Goal: Download file/media

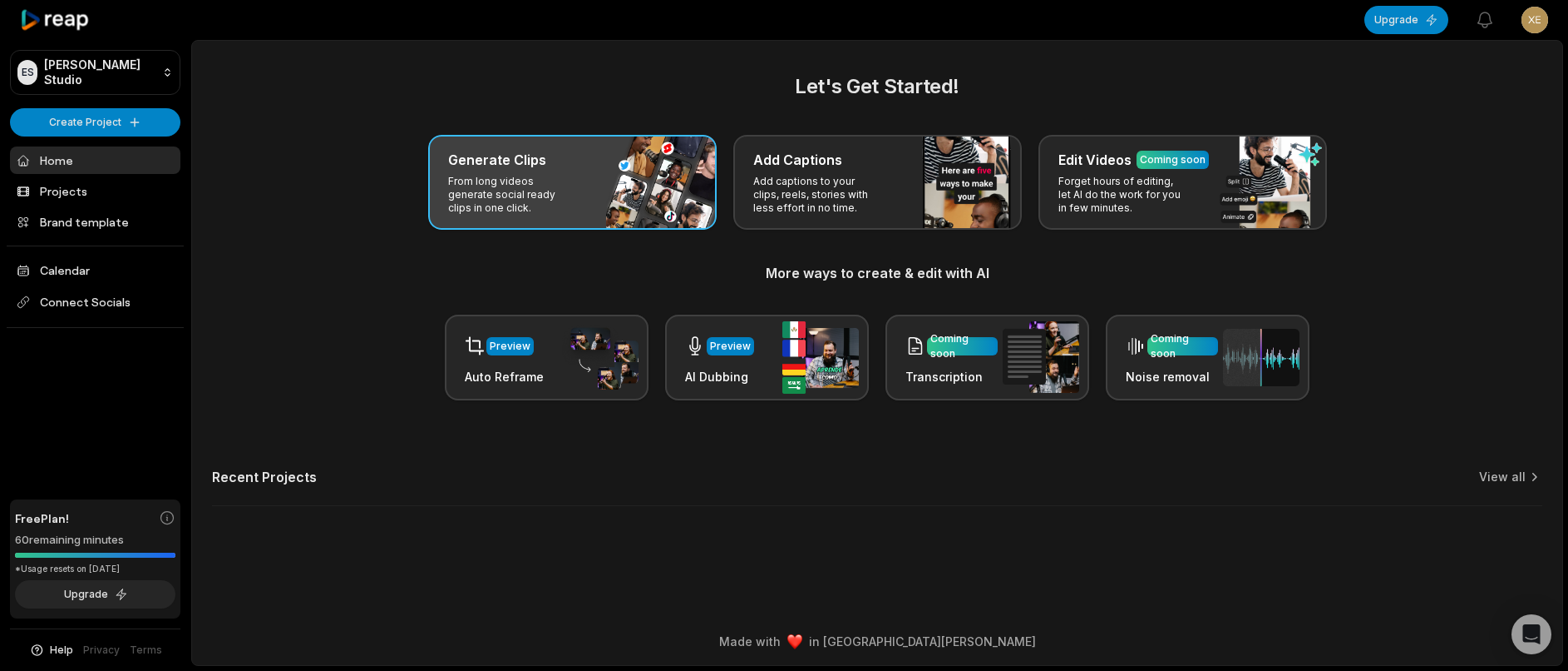
drag, startPoint x: 557, startPoint y: 158, endPoint x: 511, endPoint y: 163, distance: 46.3
click at [555, 158] on div "Generate Clips" at bounding box center [572, 159] width 248 height 20
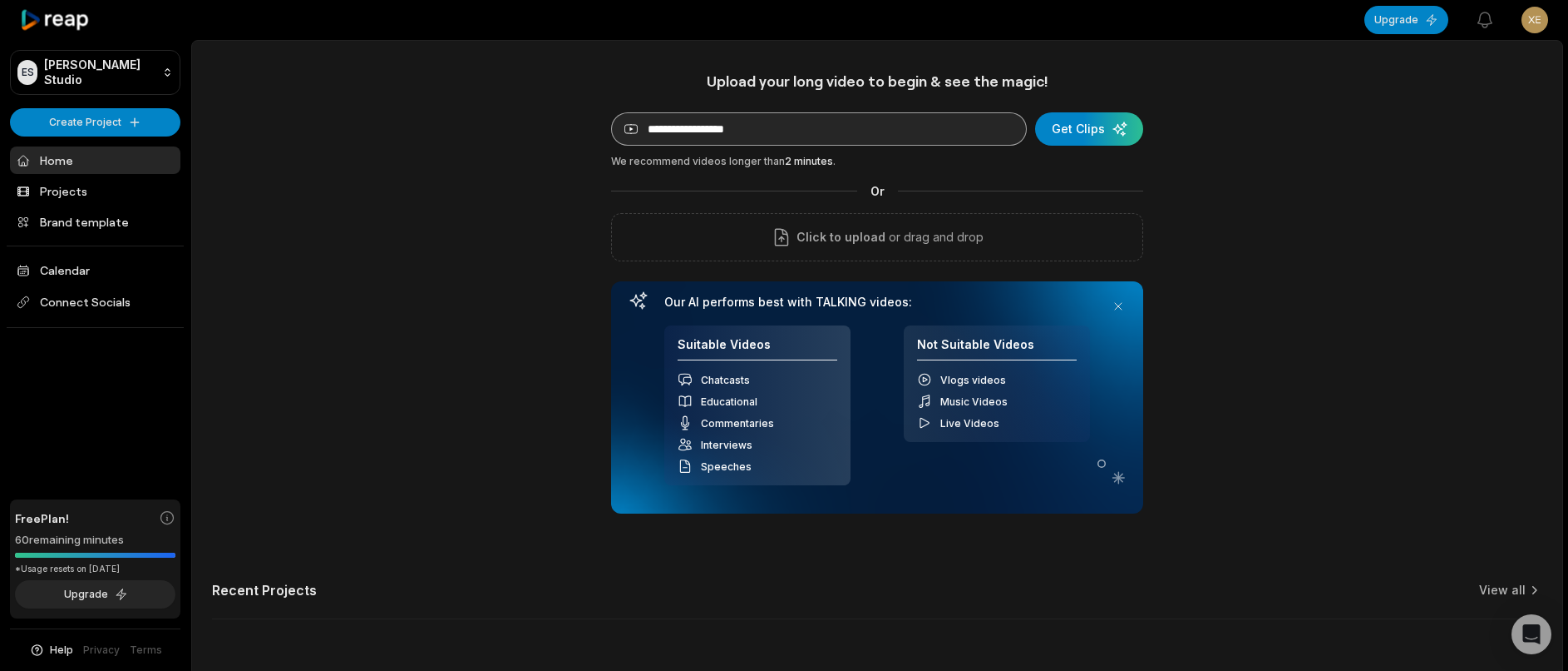
click at [715, 114] on div "Upload your long video to begin & see the magic! YouTube link Get Clips We reco…" at bounding box center [877, 292] width 532 height 442
click at [717, 118] on input at bounding box center [819, 129] width 416 height 34
paste input "**********"
type input "**********"
click at [1063, 141] on div "submit" at bounding box center [1089, 129] width 108 height 34
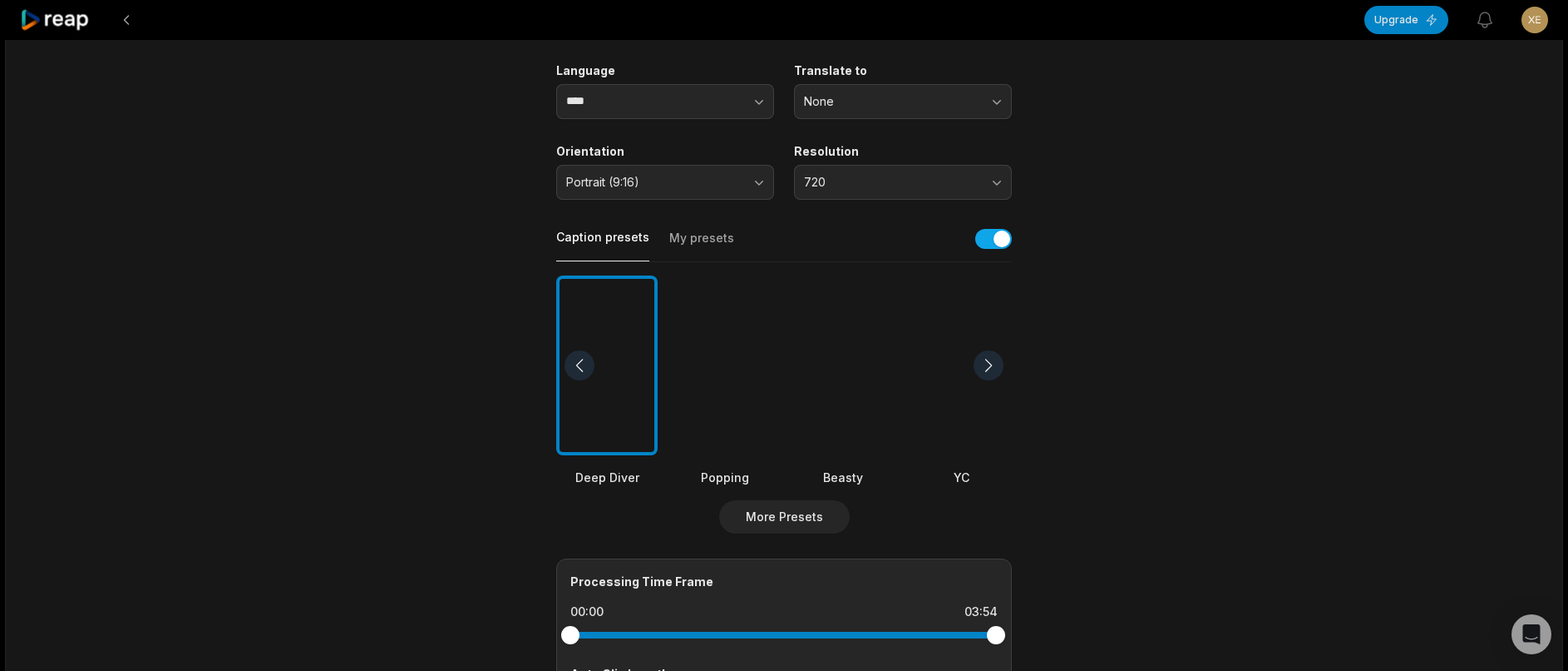
scroll to position [543, 0]
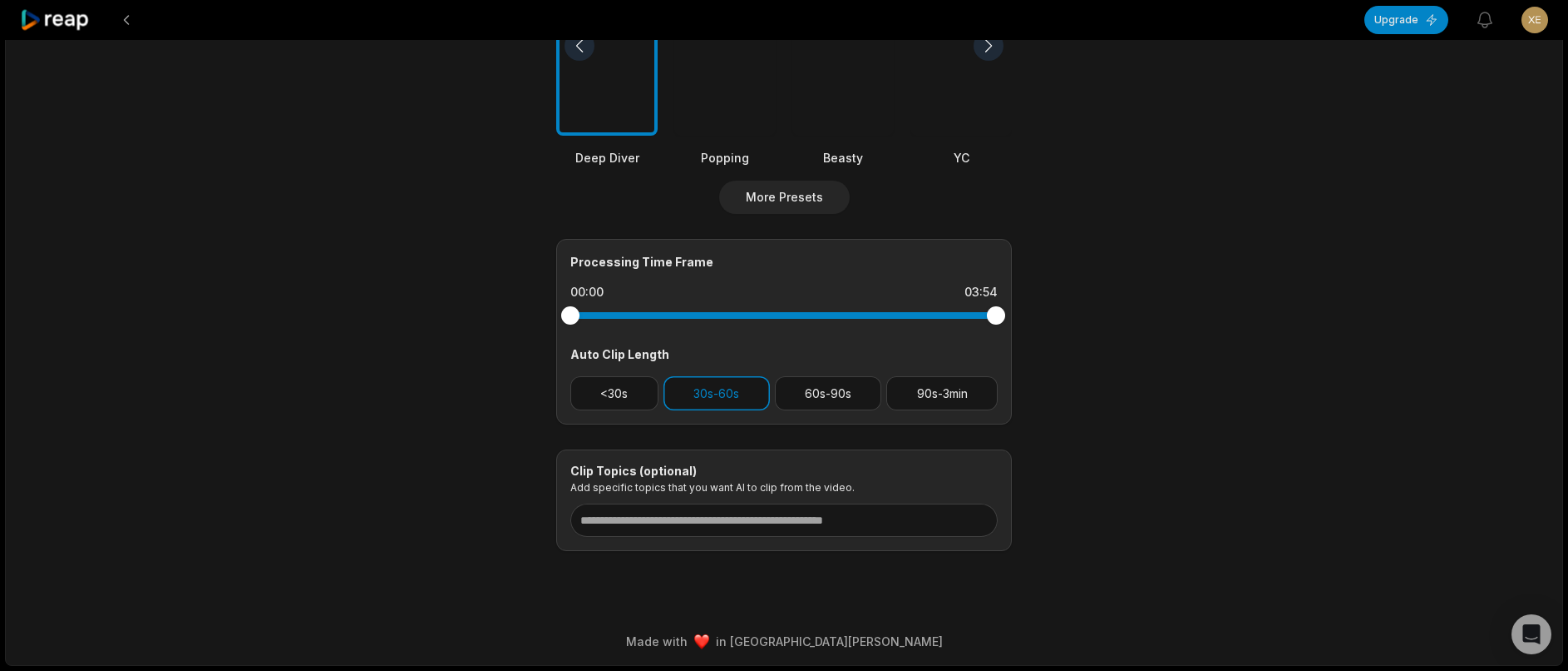
click at [940, 368] on div "Processing Time Frame 00:00 03:54 Auto Clip Length <30s 30s-60s 60s-90s 90s-3min" at bounding box center [784, 332] width 456 height 186
click at [756, 397] on button "30s-60s" at bounding box center [717, 393] width 107 height 34
click at [840, 401] on button "60s-90s" at bounding box center [829, 393] width 107 height 34
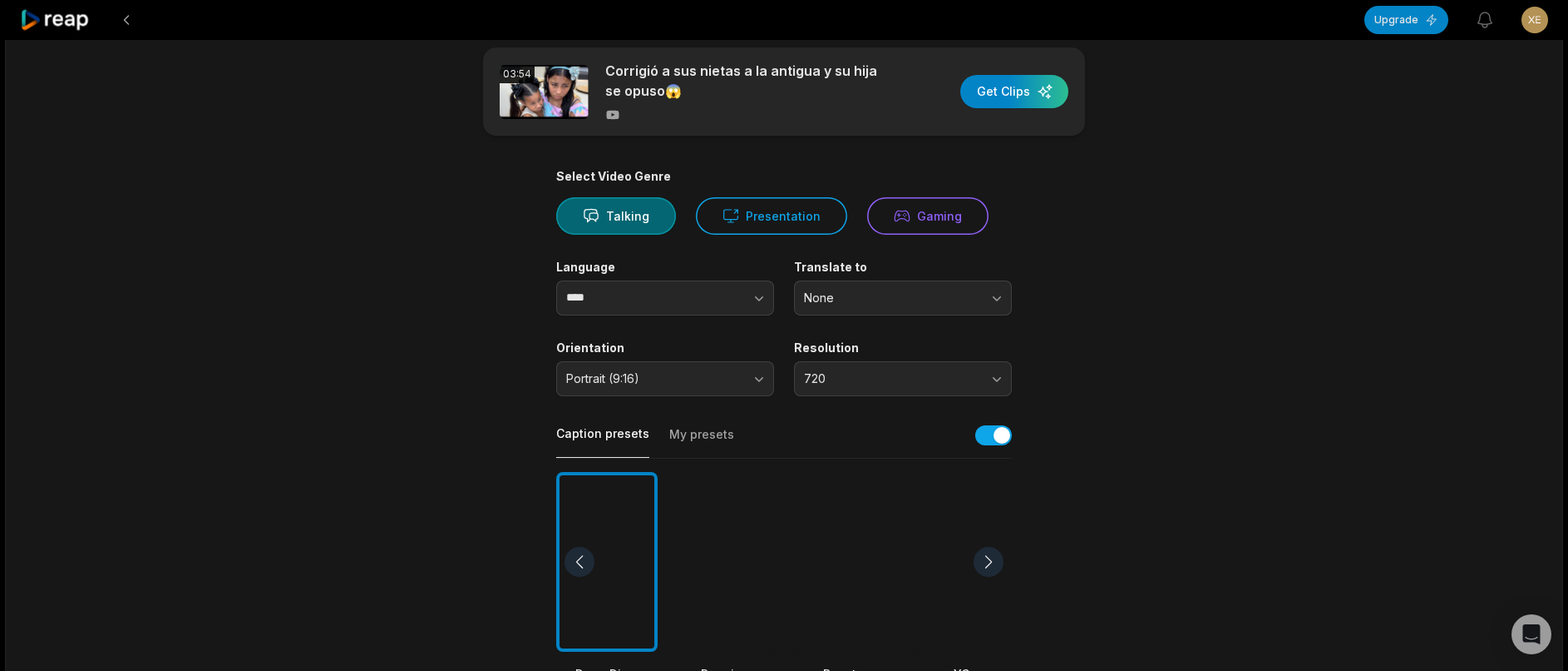
scroll to position [0, 0]
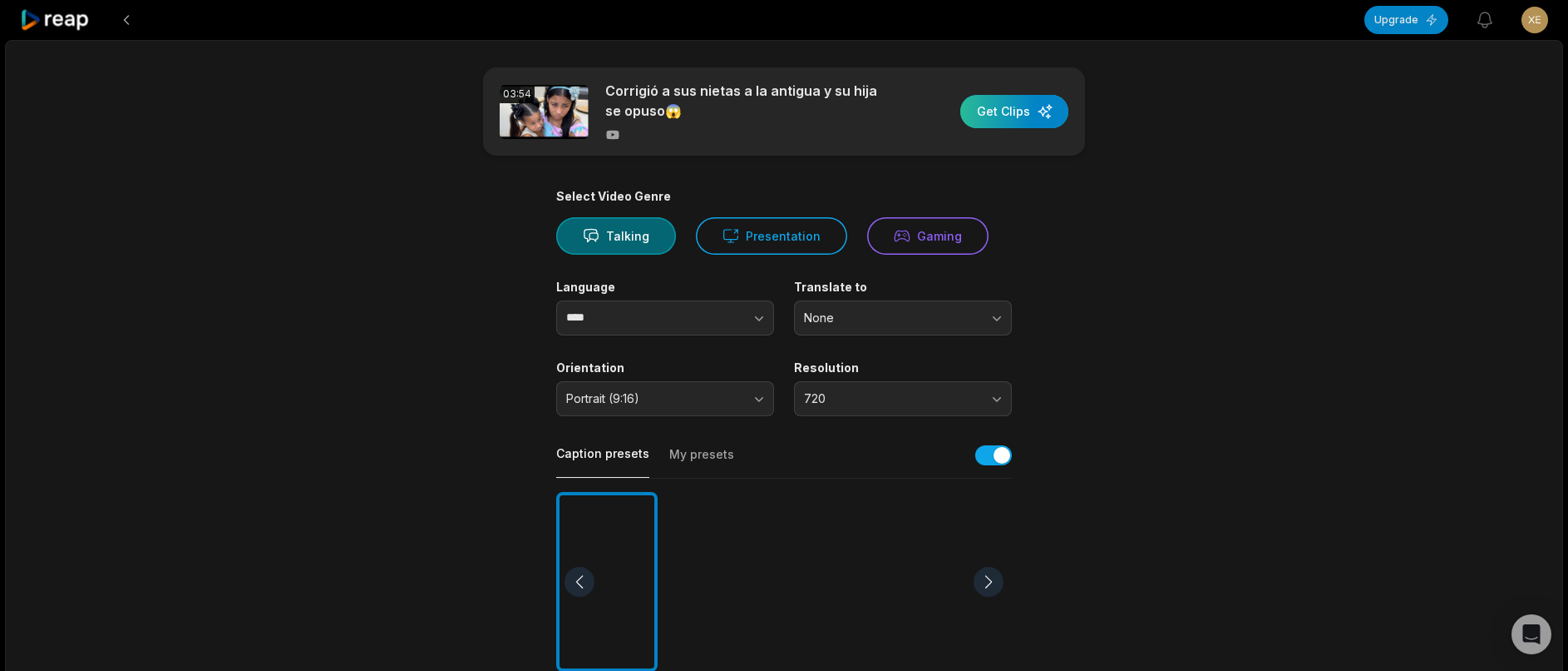
click at [1008, 112] on div "button" at bounding box center [1014, 111] width 108 height 34
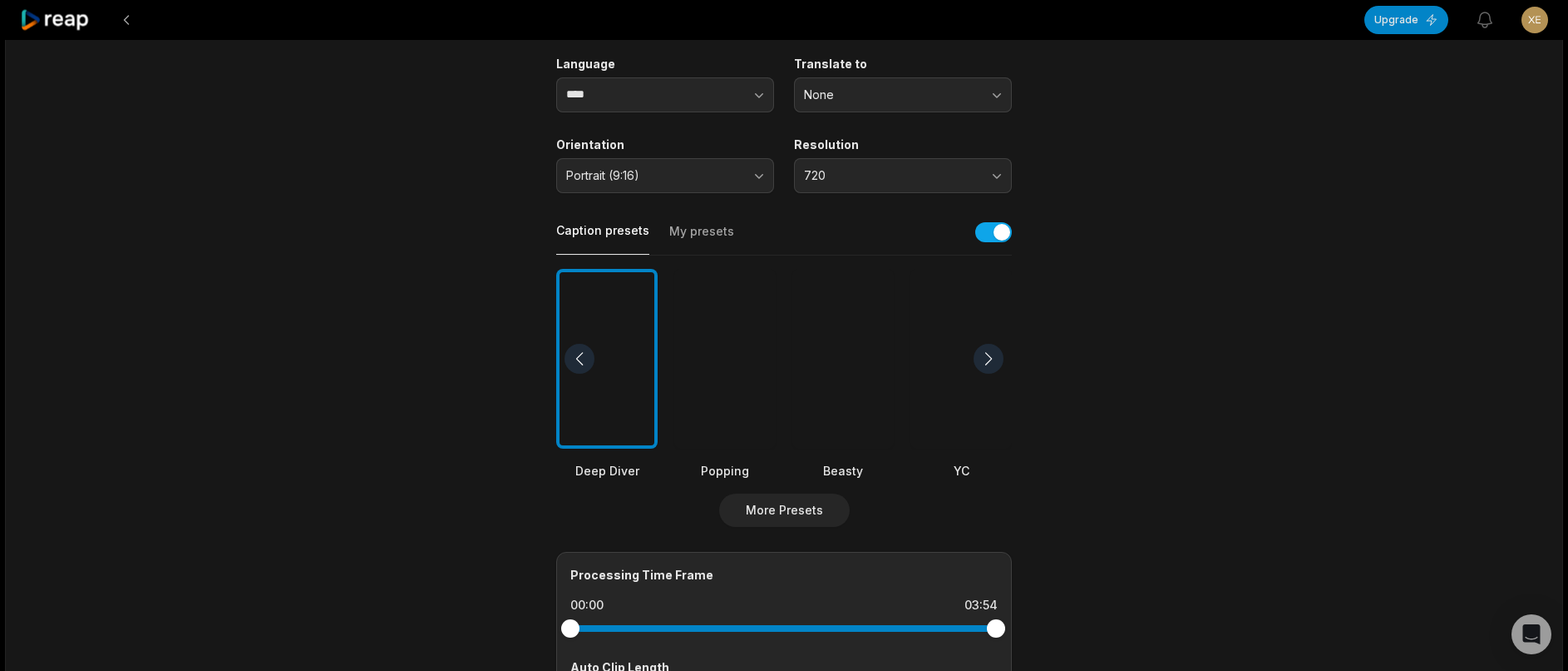
scroll to position [543, 0]
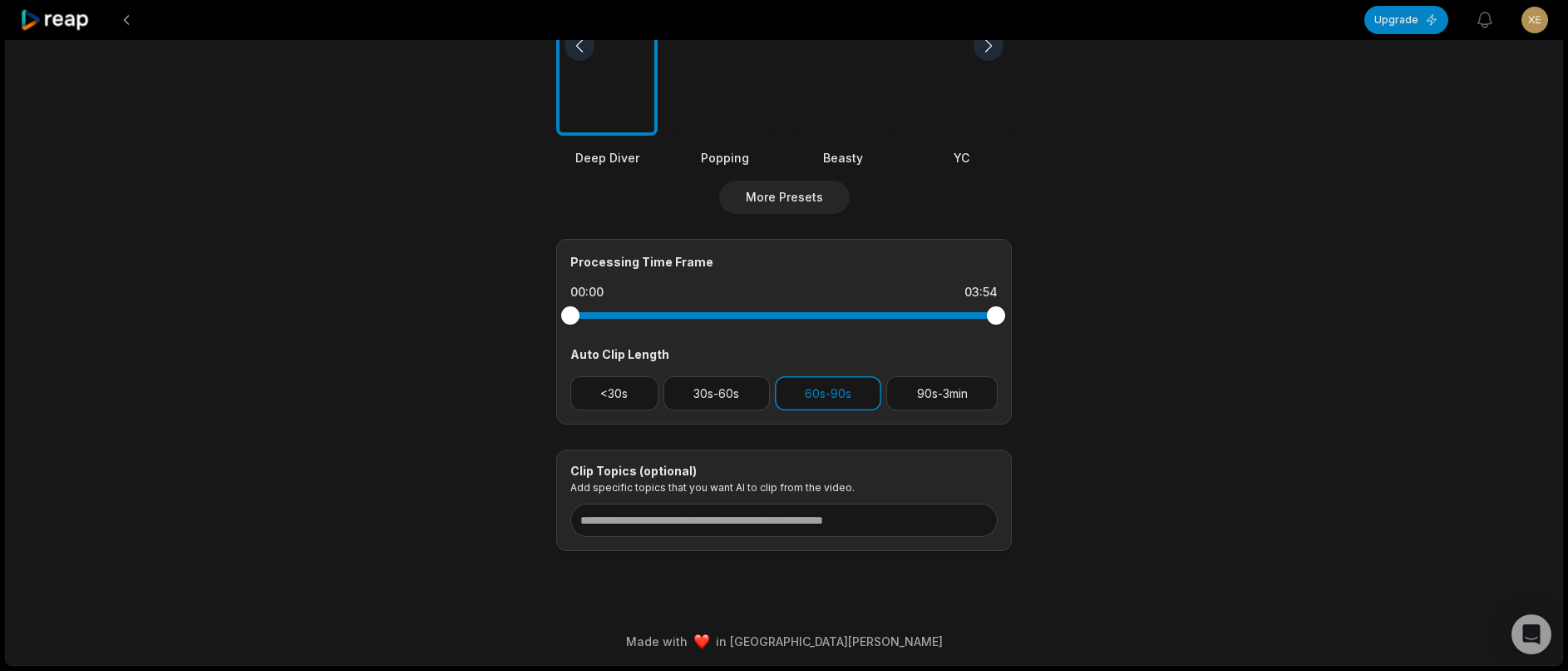
click at [872, 120] on div at bounding box center [843, 46] width 101 height 181
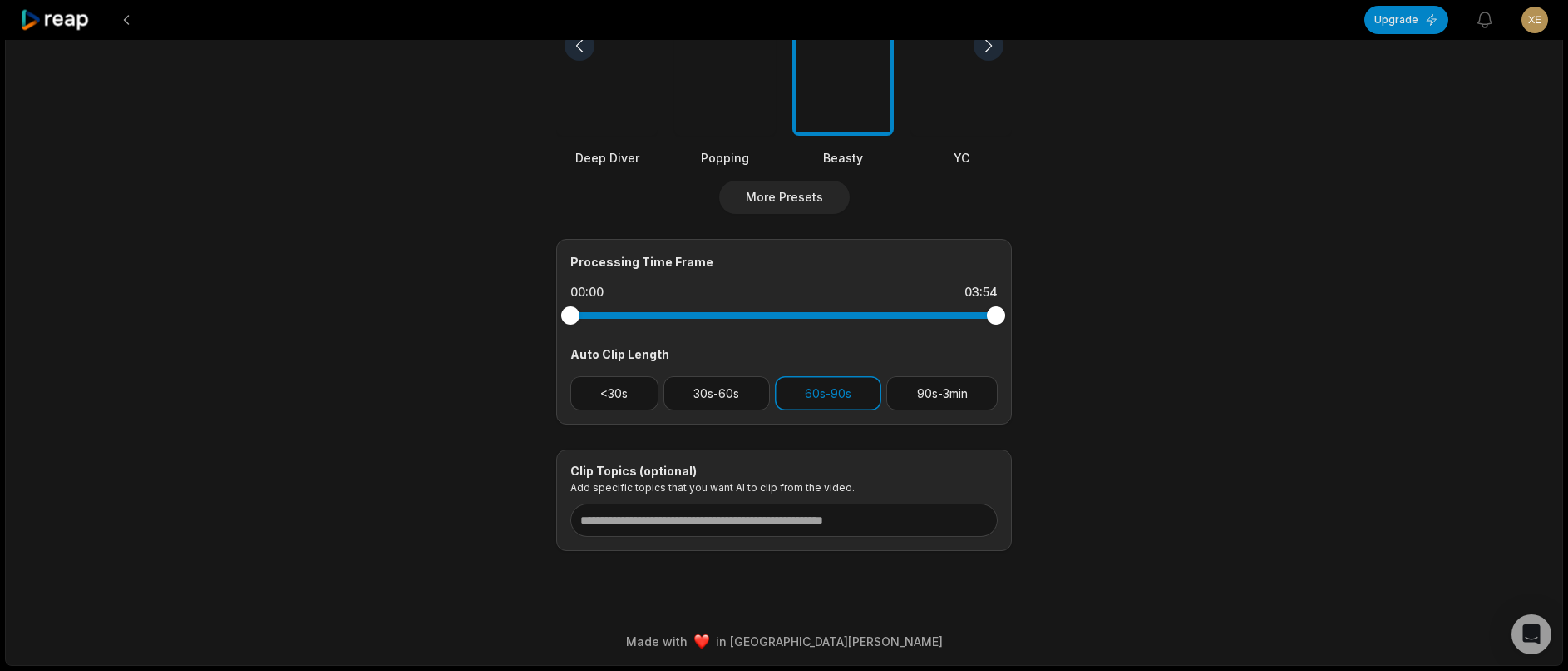
scroll to position [0, 0]
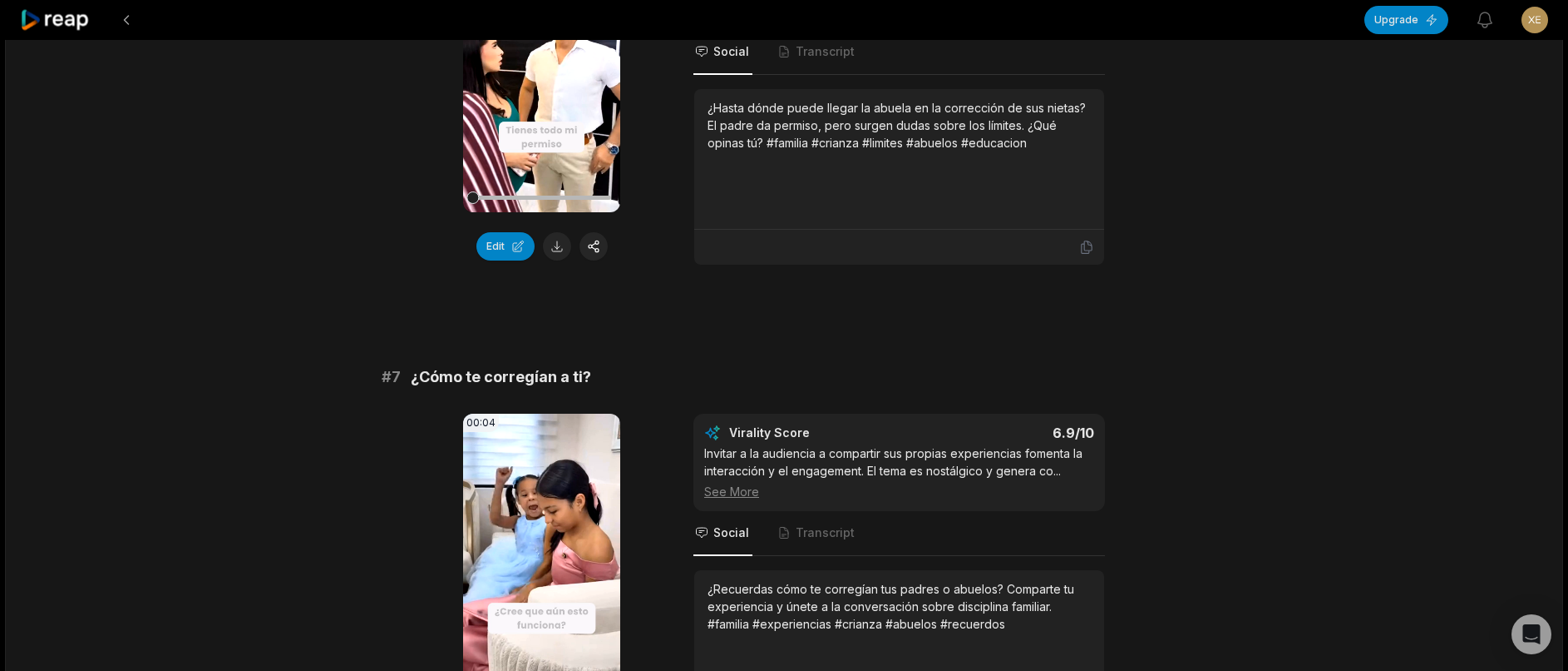
scroll to position [3011, 0]
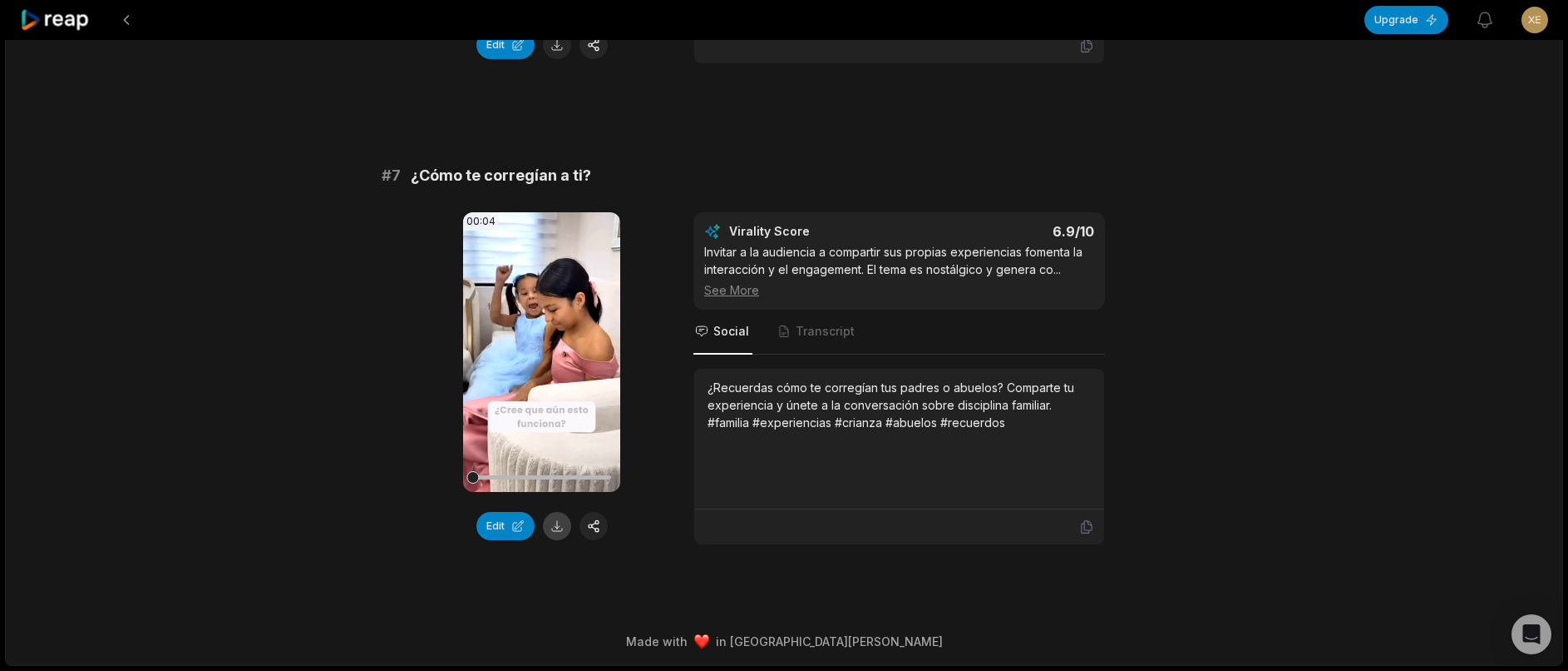
click at [559, 529] on button at bounding box center [557, 526] width 28 height 28
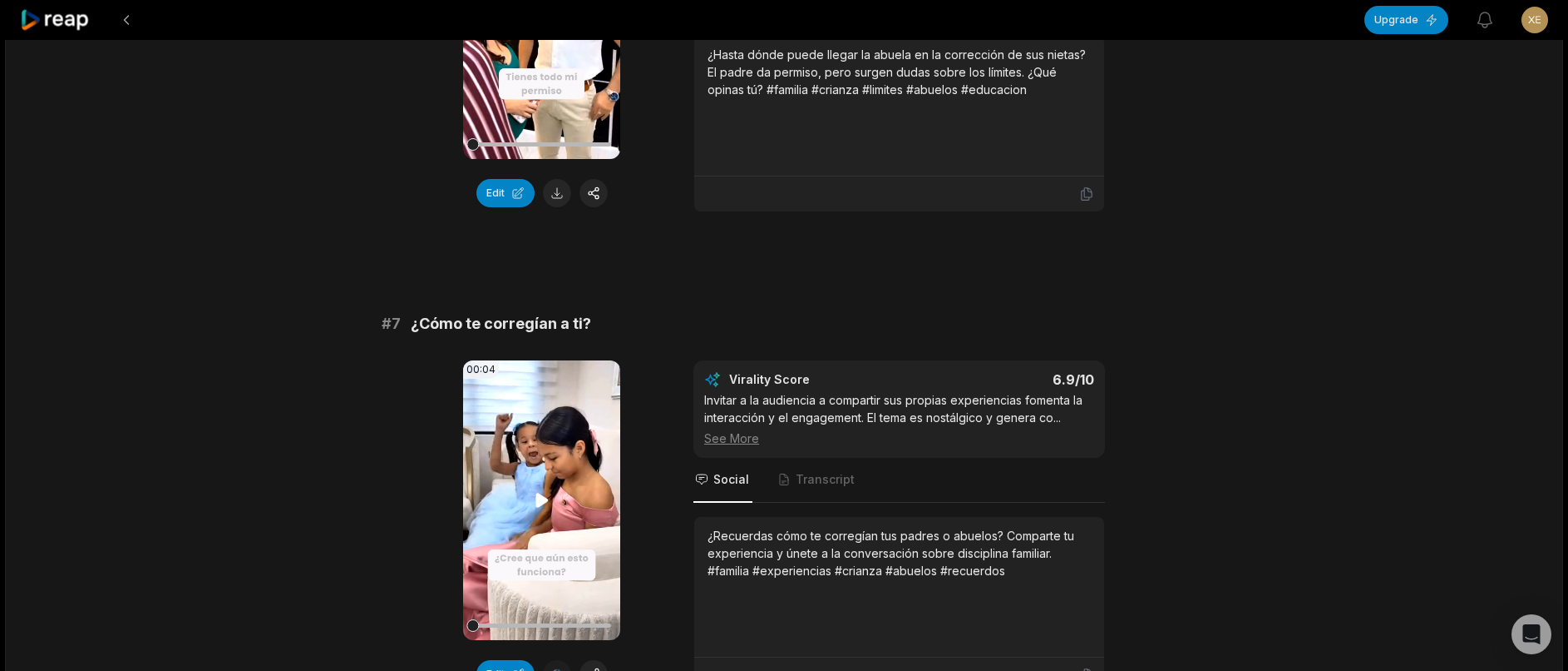
scroll to position [2511, 0]
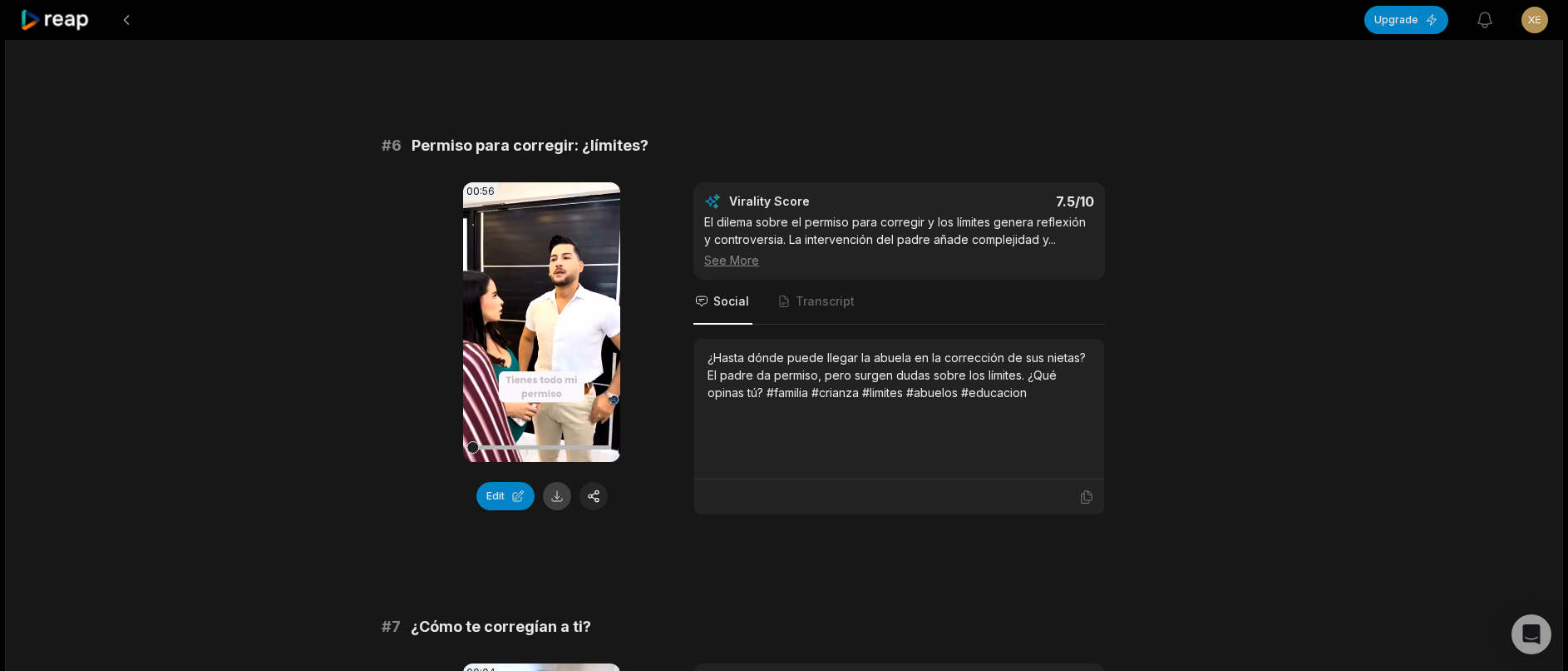
click at [557, 510] on button at bounding box center [557, 496] width 28 height 28
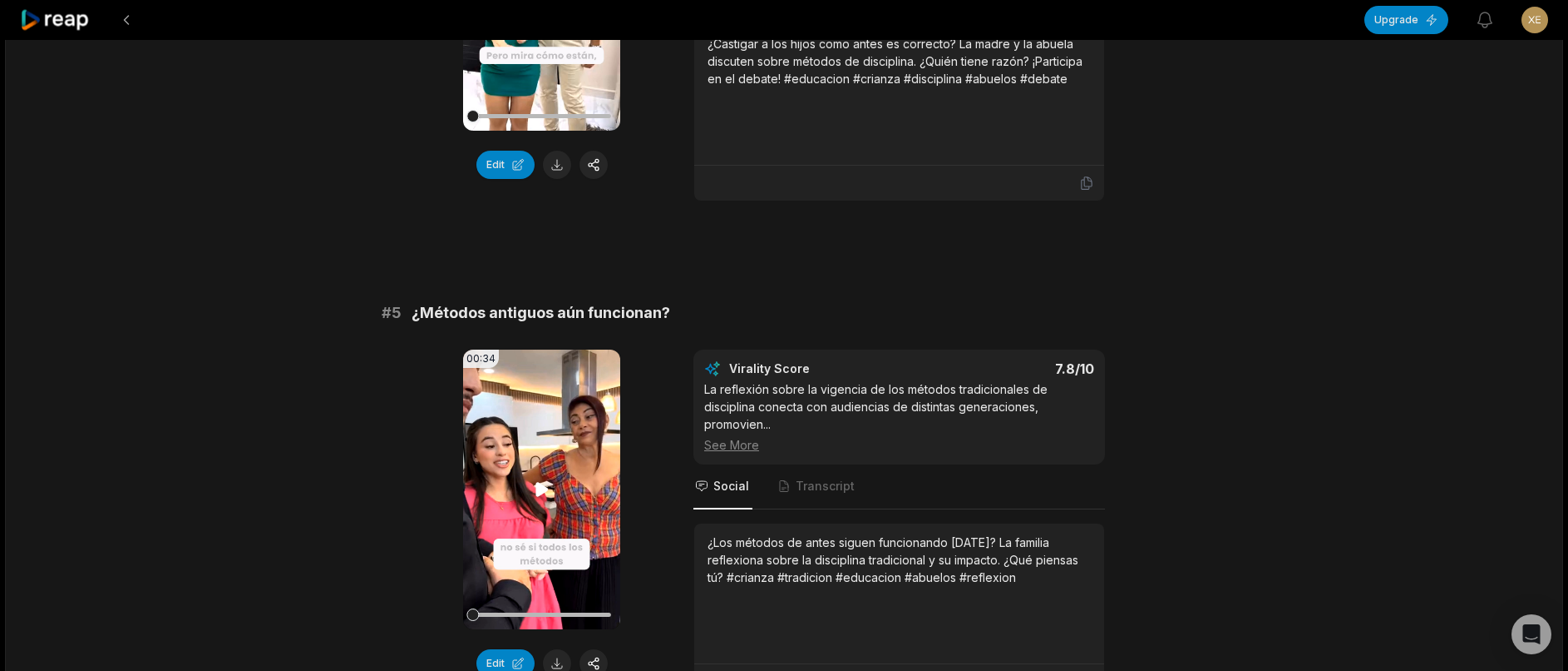
scroll to position [2178, 0]
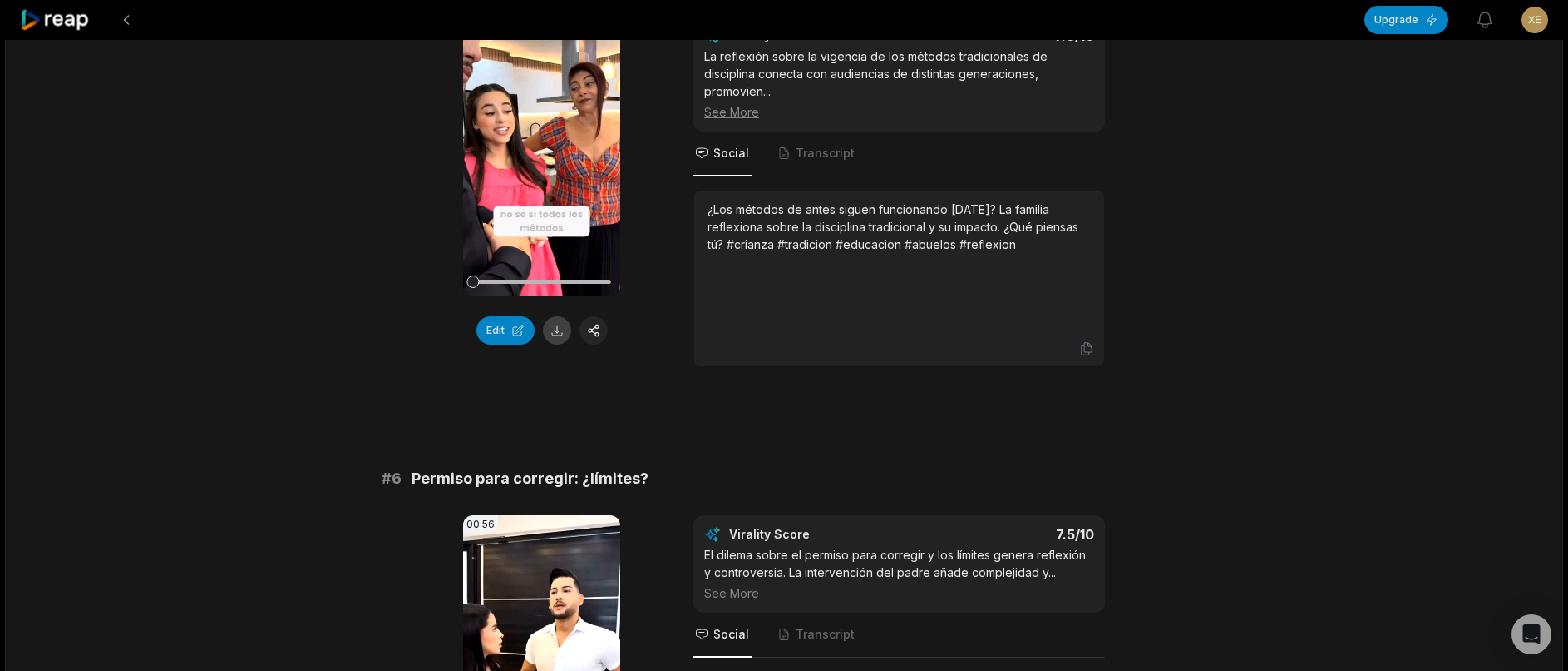
click at [564, 344] on button at bounding box center [557, 330] width 28 height 28
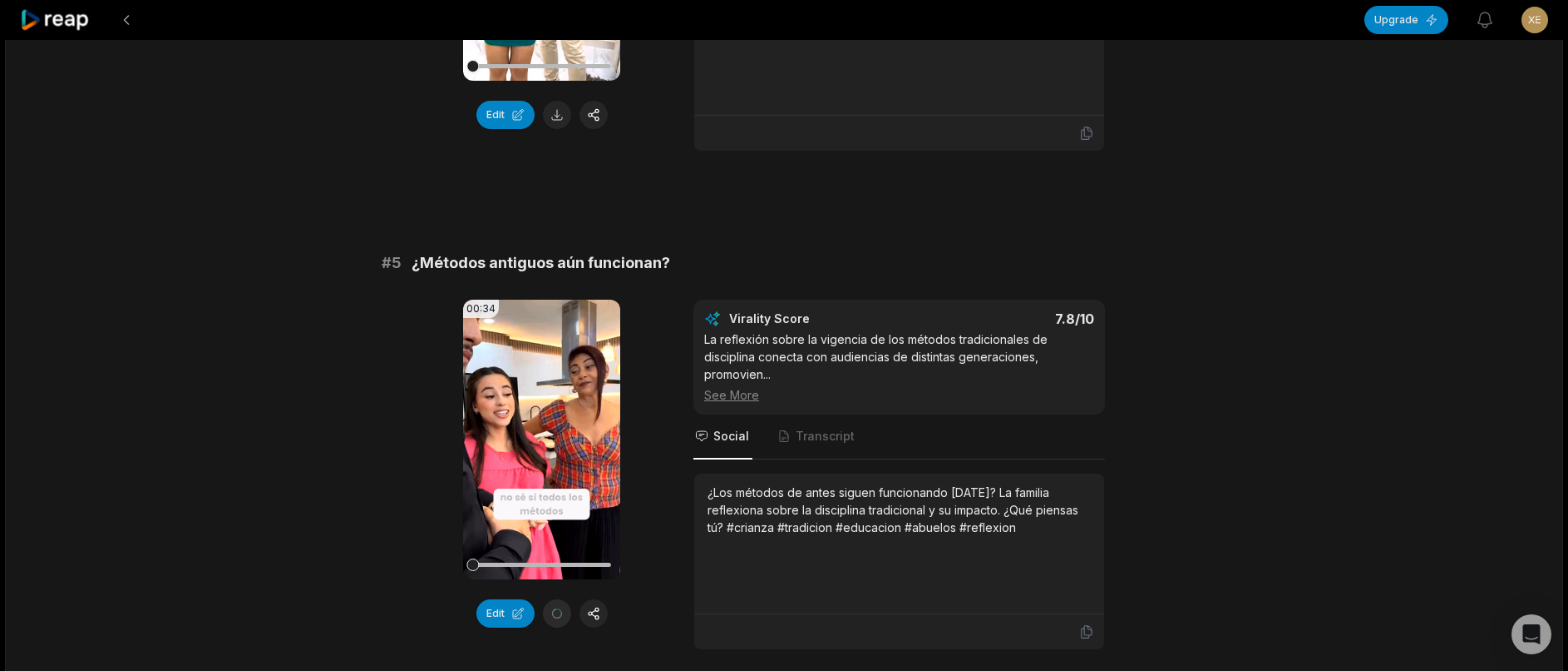
scroll to position [1513, 0]
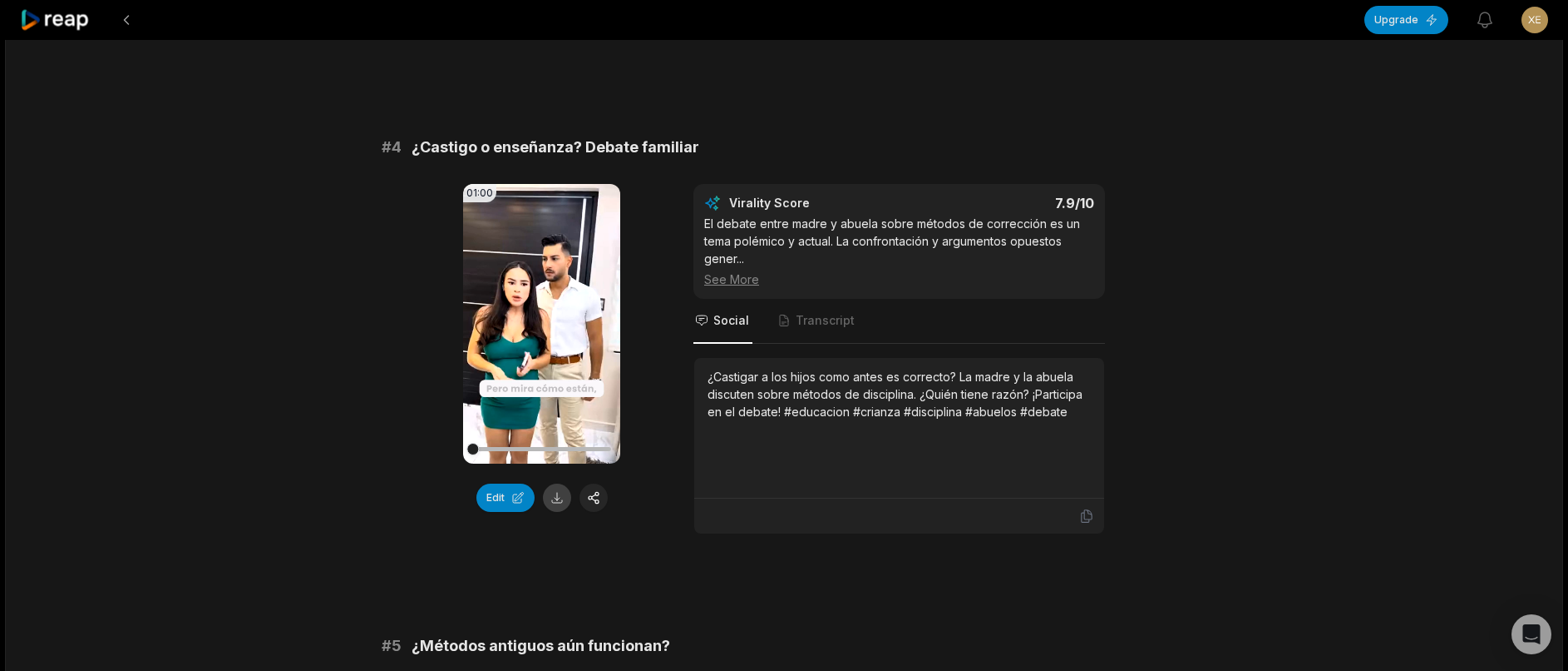
click at [557, 512] on button at bounding box center [557, 497] width 28 height 28
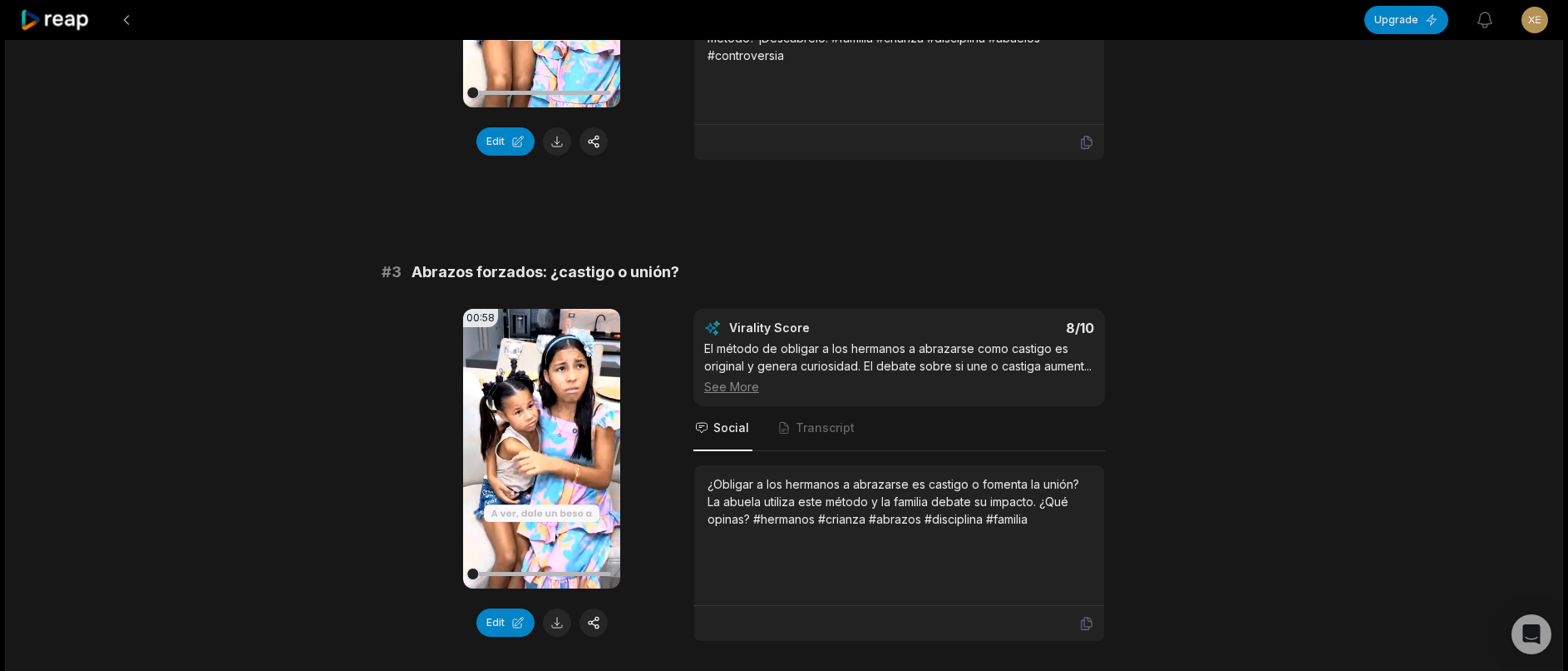
scroll to position [1013, 0]
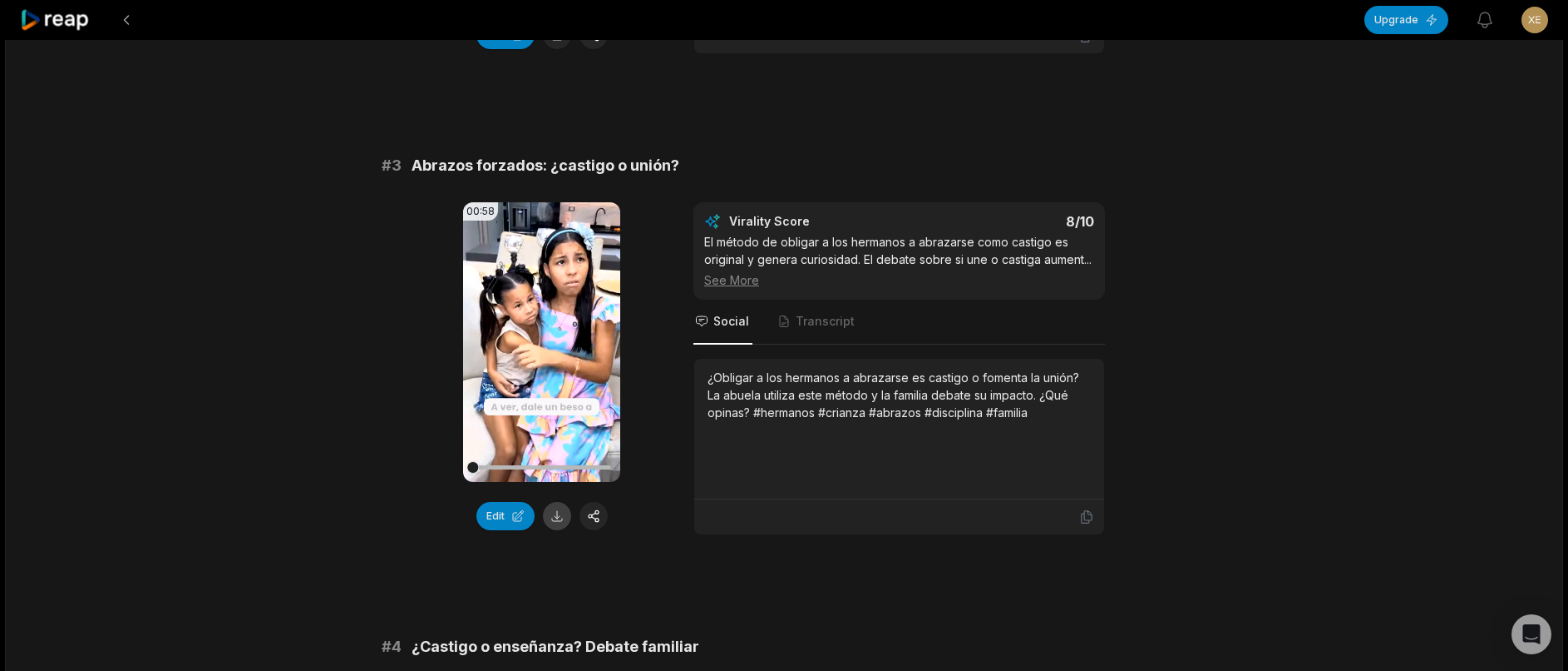
click at [559, 530] on button at bounding box center [557, 515] width 28 height 28
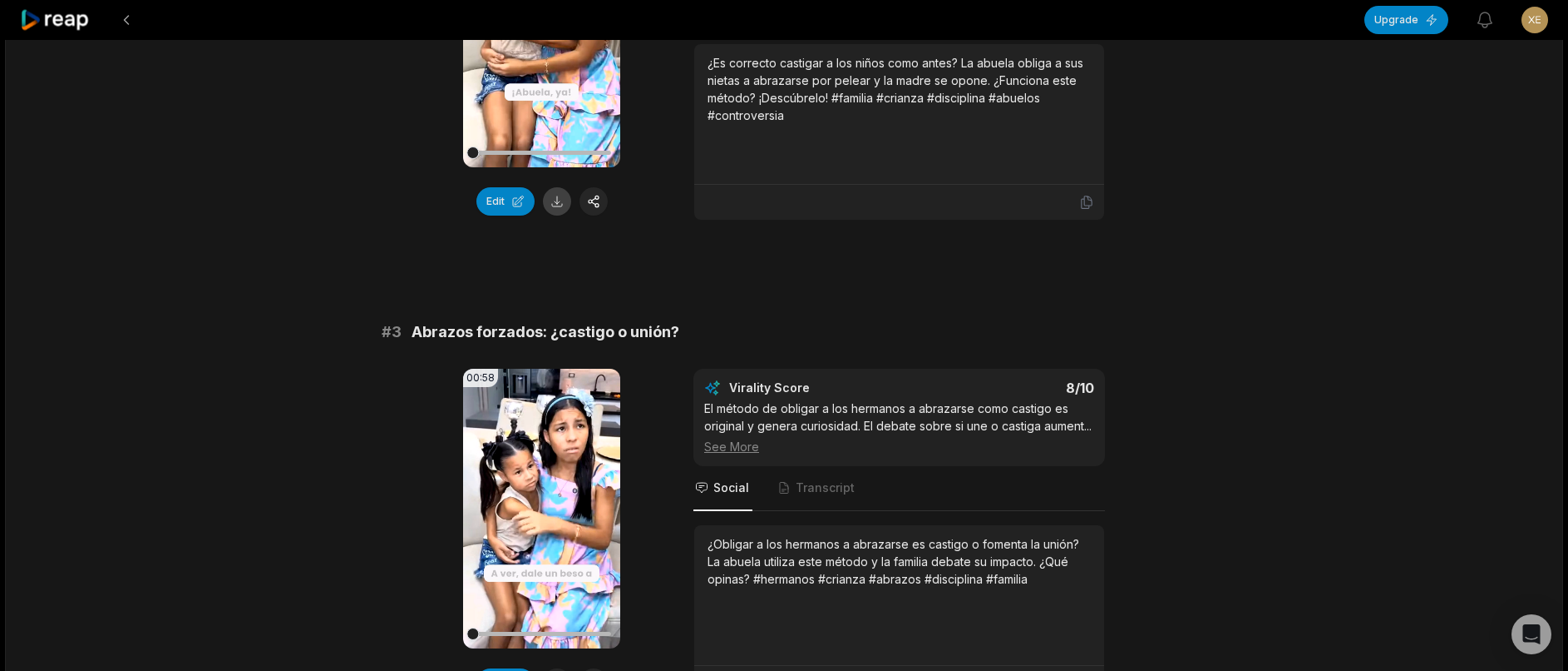
click at [555, 203] on button at bounding box center [557, 201] width 28 height 28
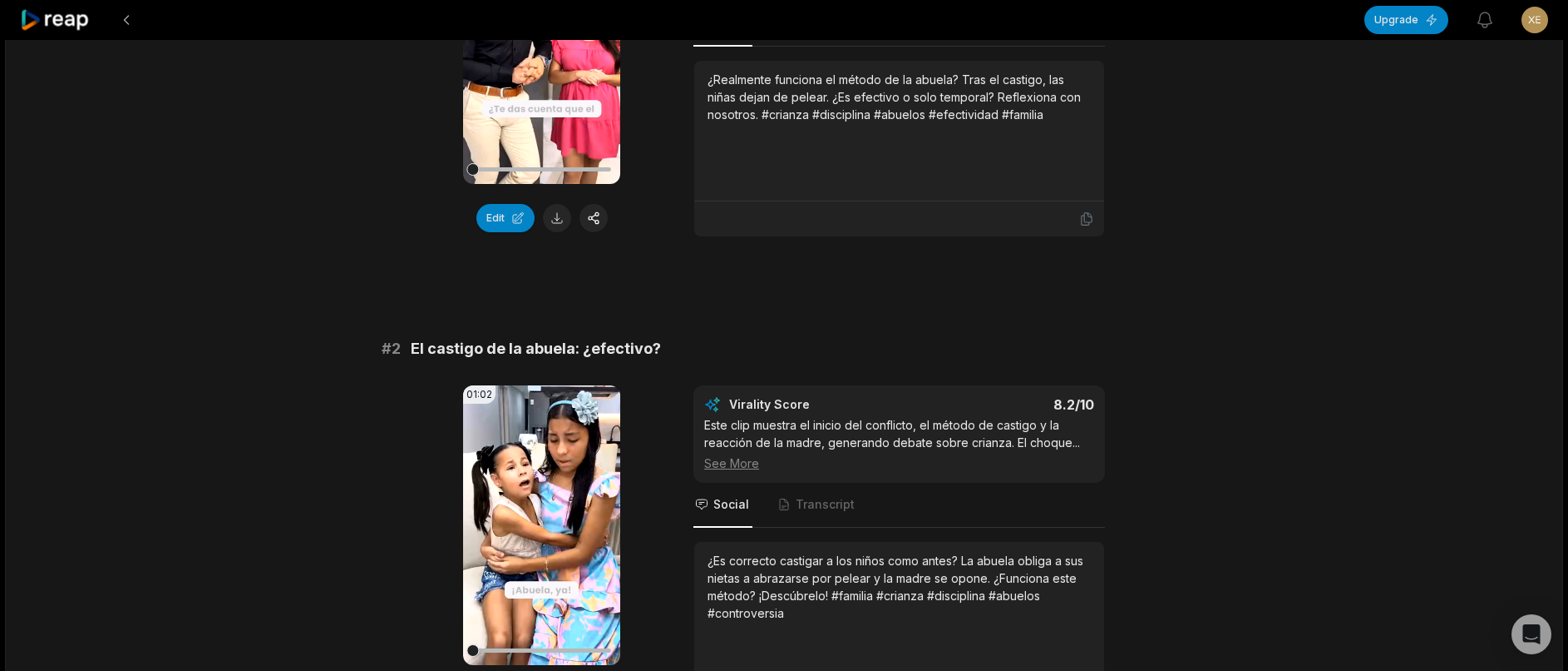
scroll to position [348, 0]
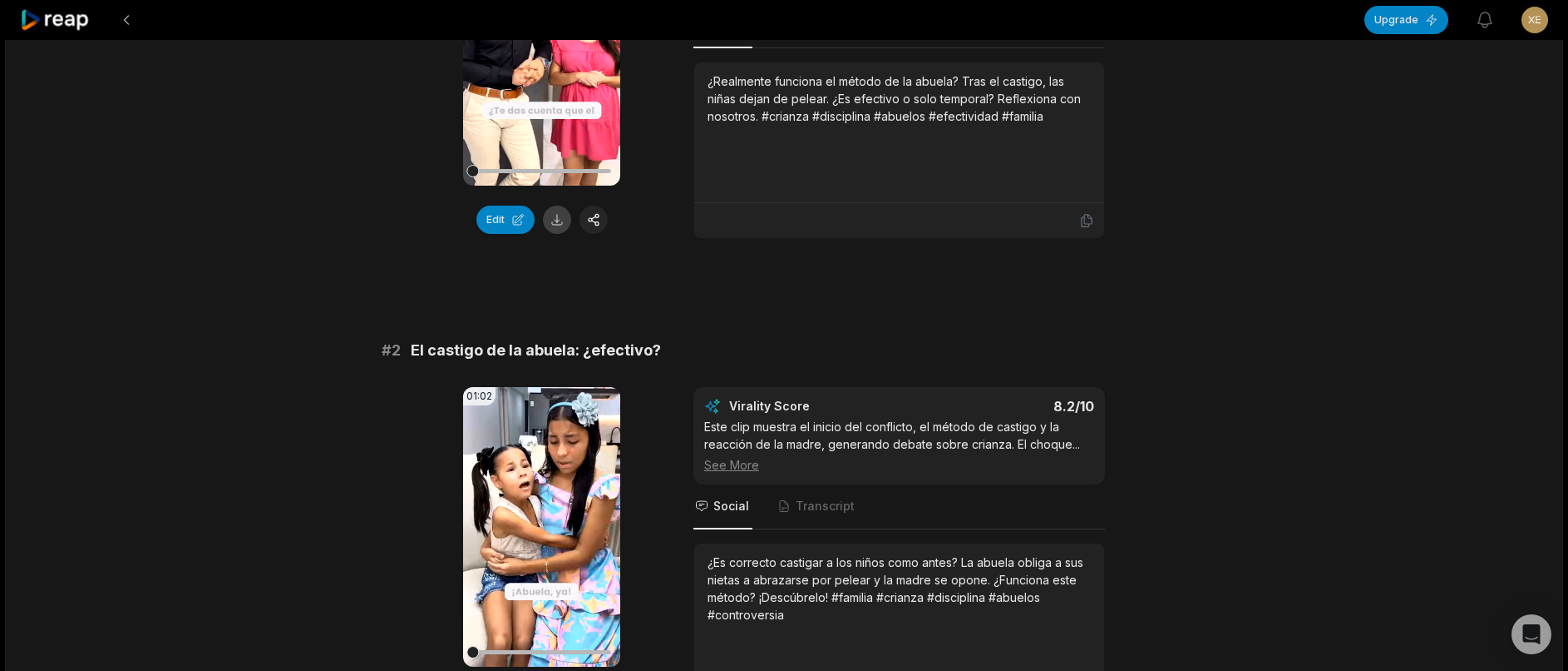
click at [555, 223] on button at bounding box center [557, 219] width 28 height 28
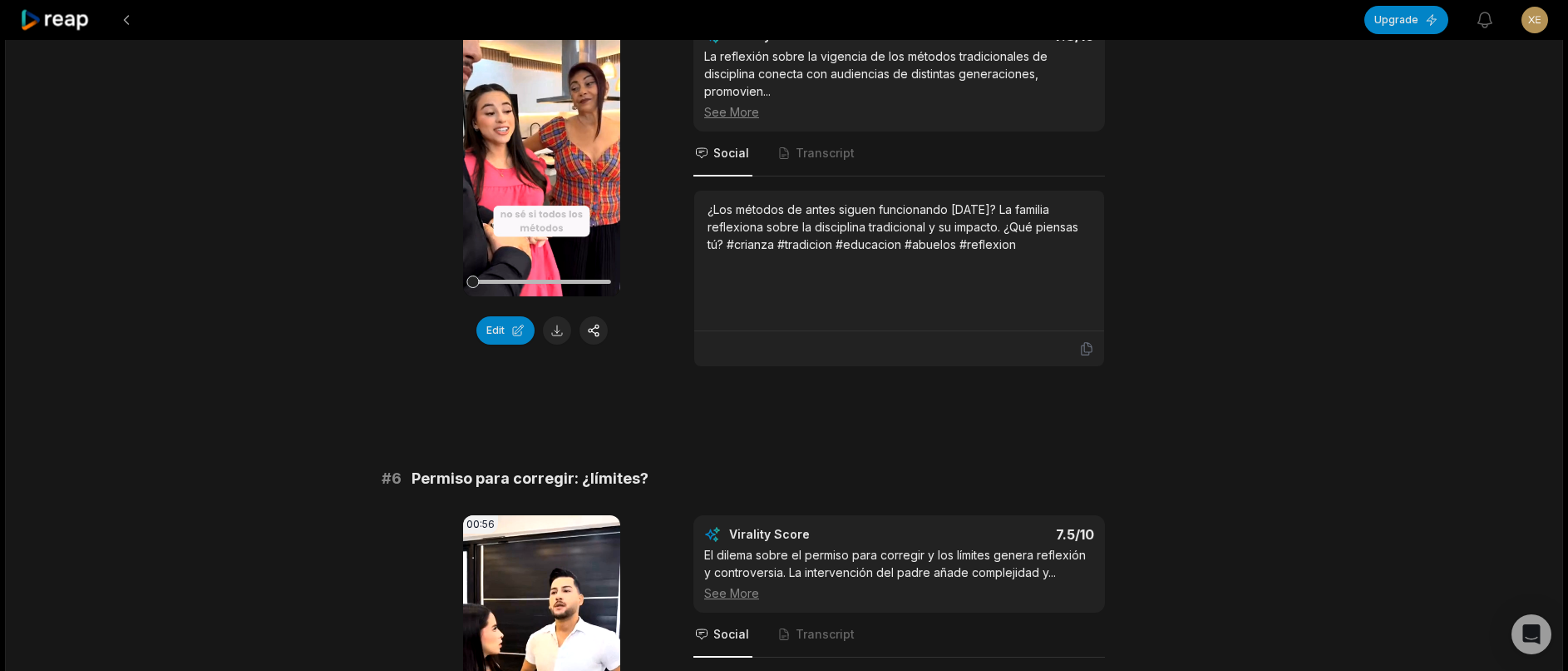
scroll to position [3011, 0]
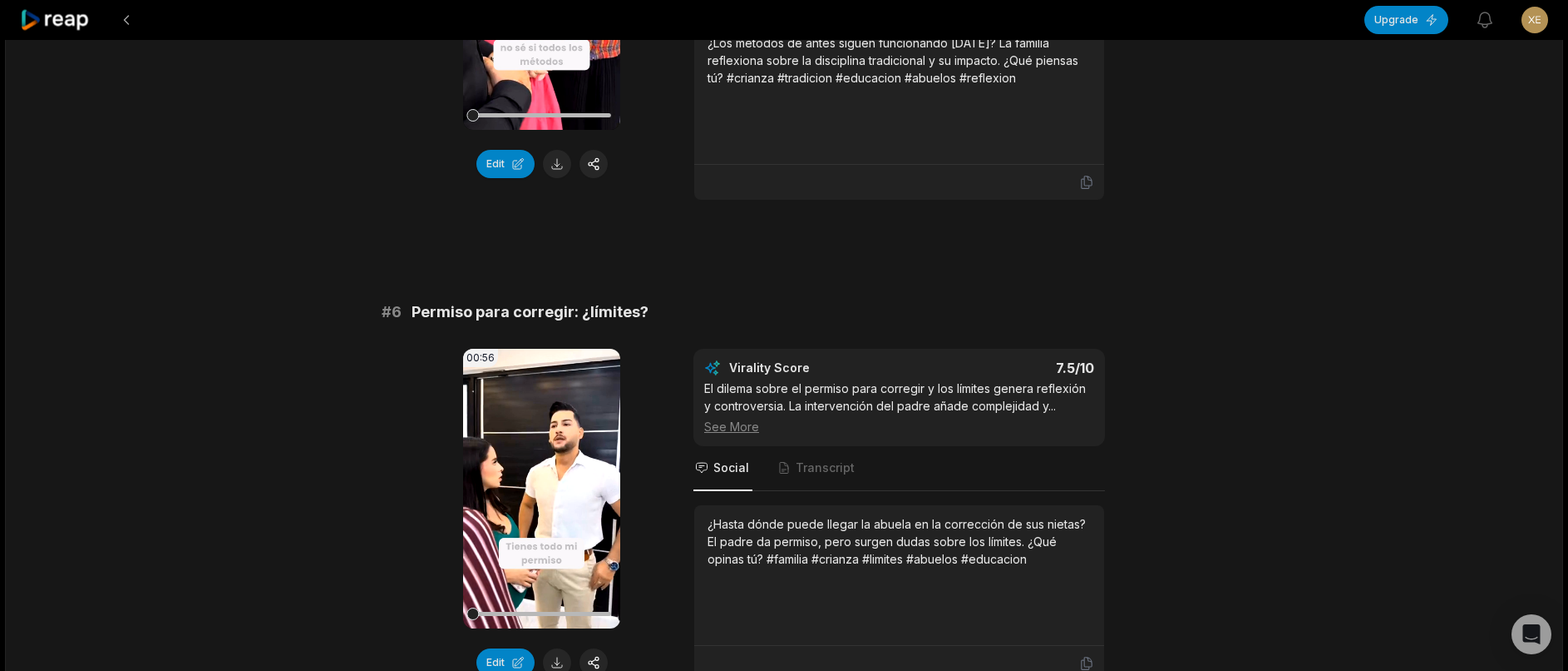
click at [40, 13] on icon at bounding box center [55, 21] width 70 height 22
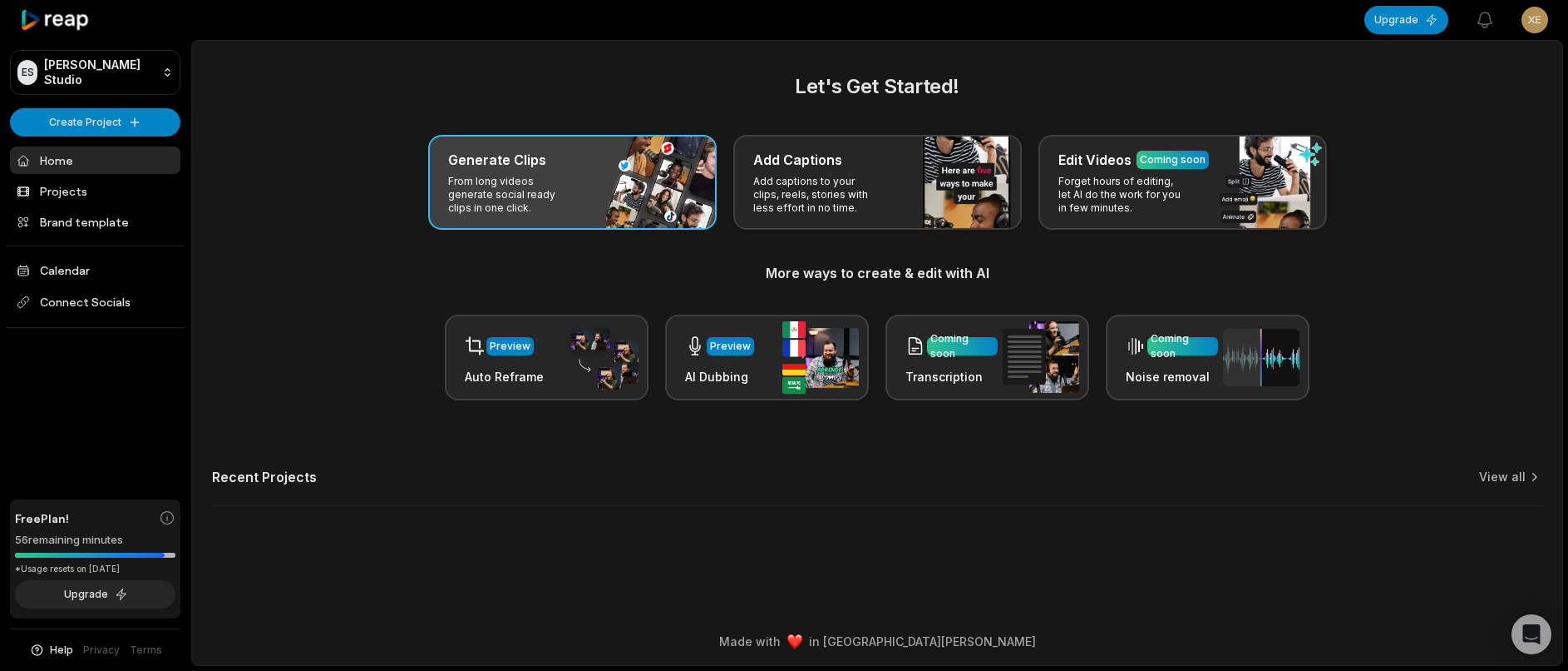
click at [672, 193] on div "Generate Clips From long videos generate social ready clips in one click." at bounding box center [573, 182] width 289 height 95
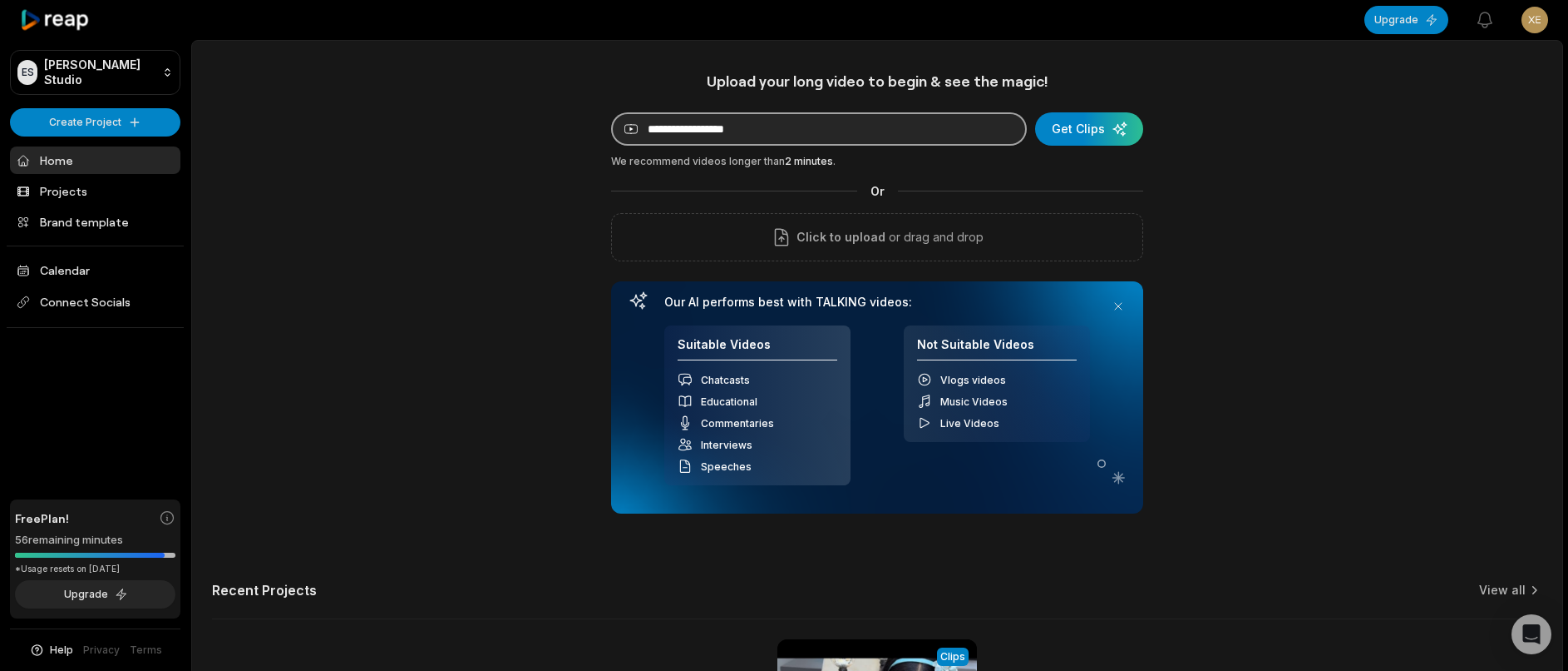
click at [747, 126] on input at bounding box center [819, 129] width 416 height 34
paste input "**********"
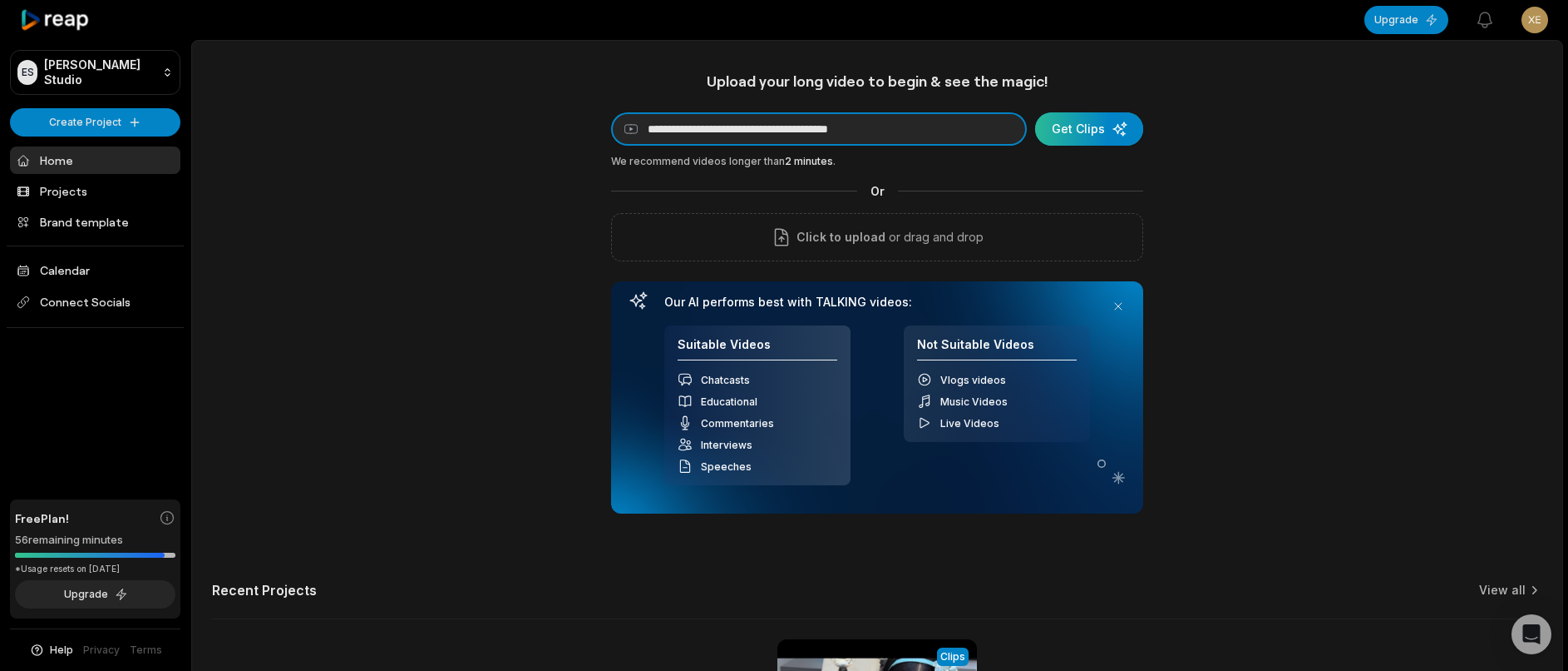
type input "**********"
click at [1076, 141] on div "submit" at bounding box center [1089, 129] width 108 height 34
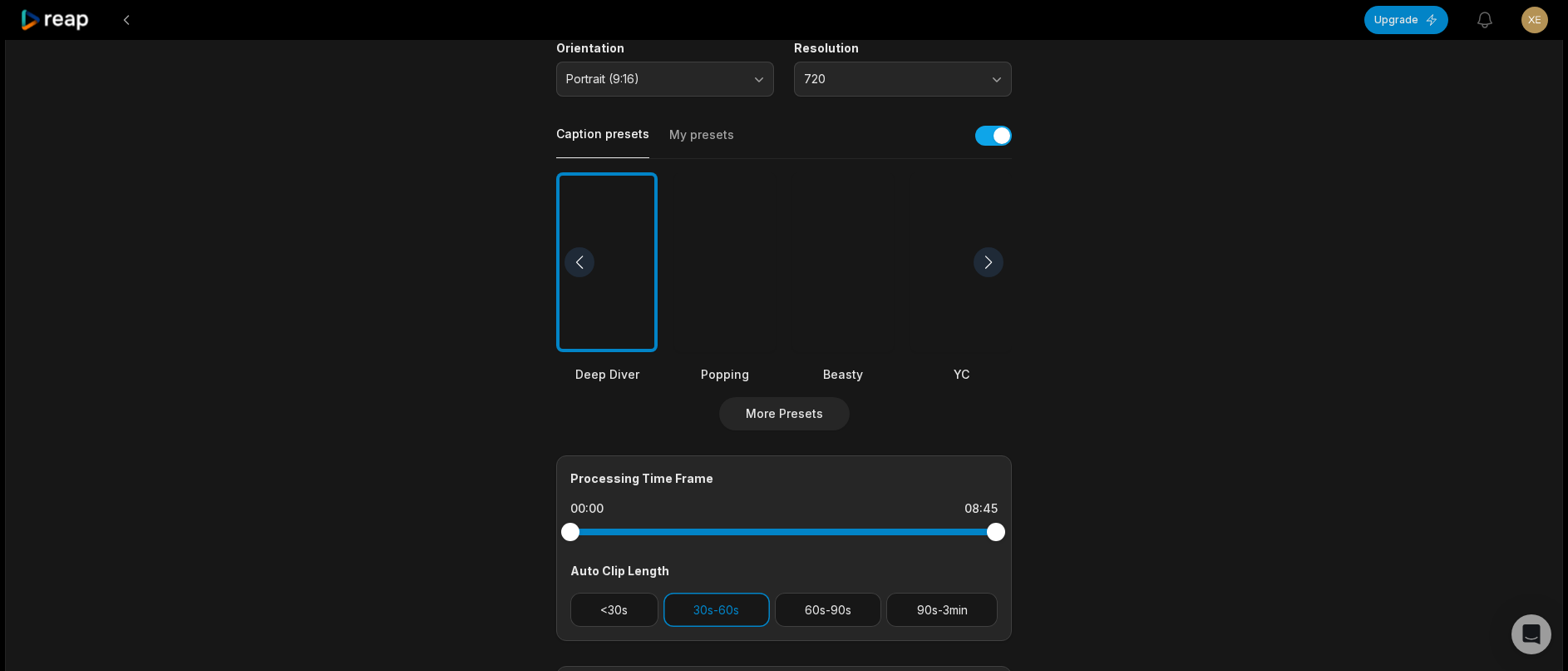
scroll to position [333, 0]
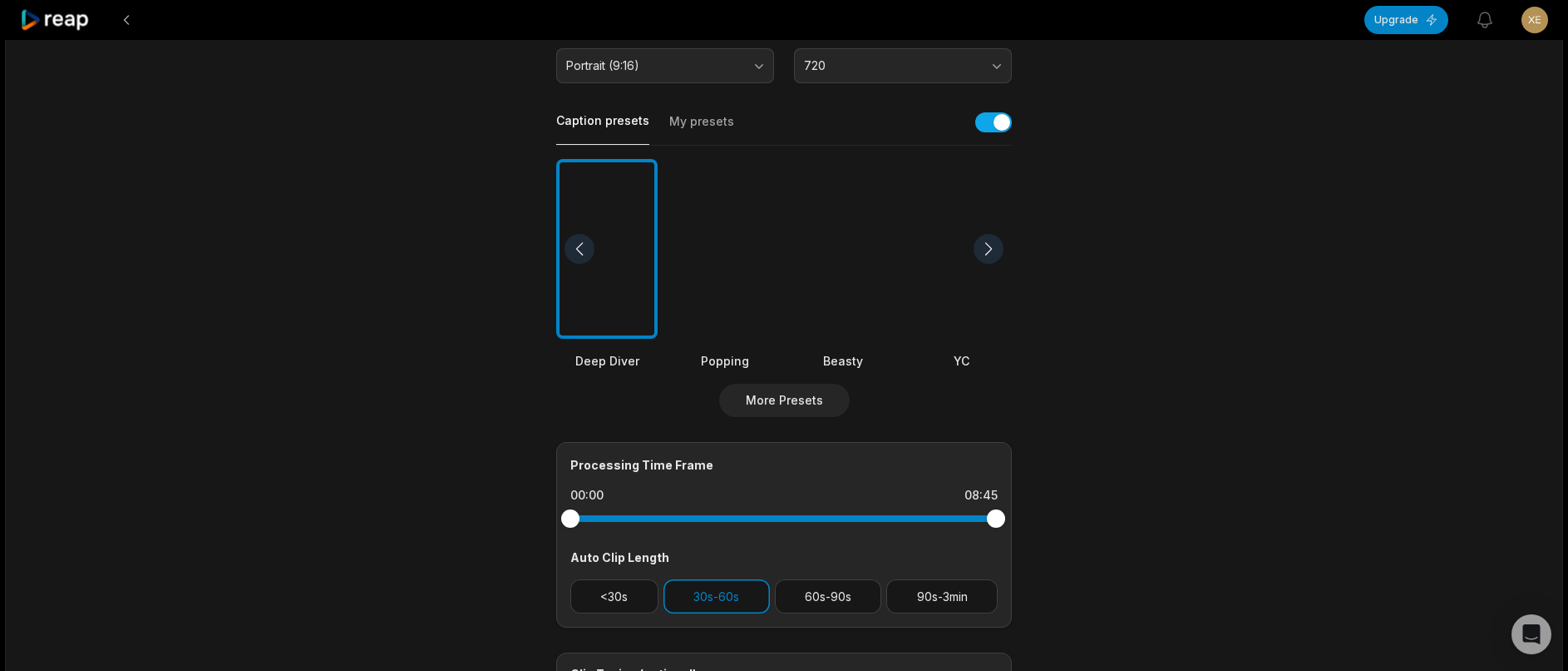
click at [749, 263] on div at bounding box center [725, 249] width 101 height 181
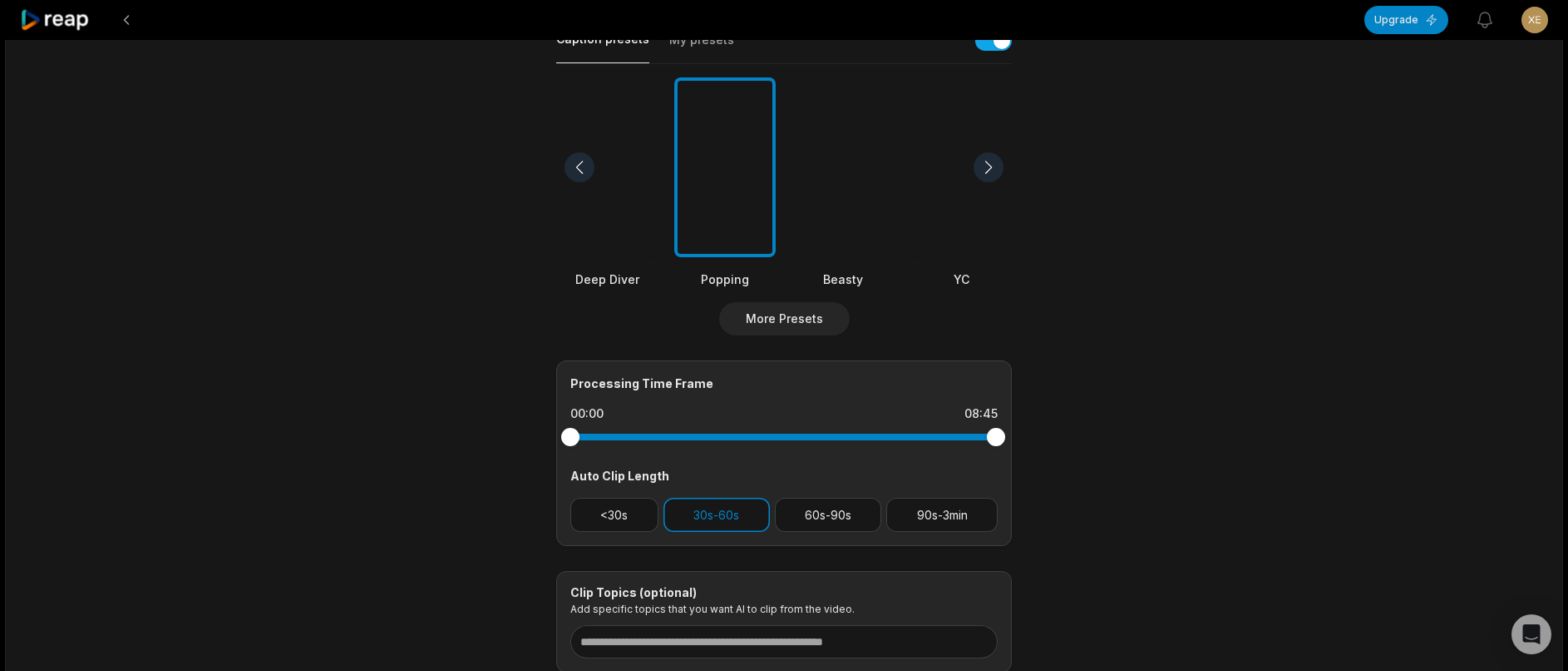
scroll to position [543, 0]
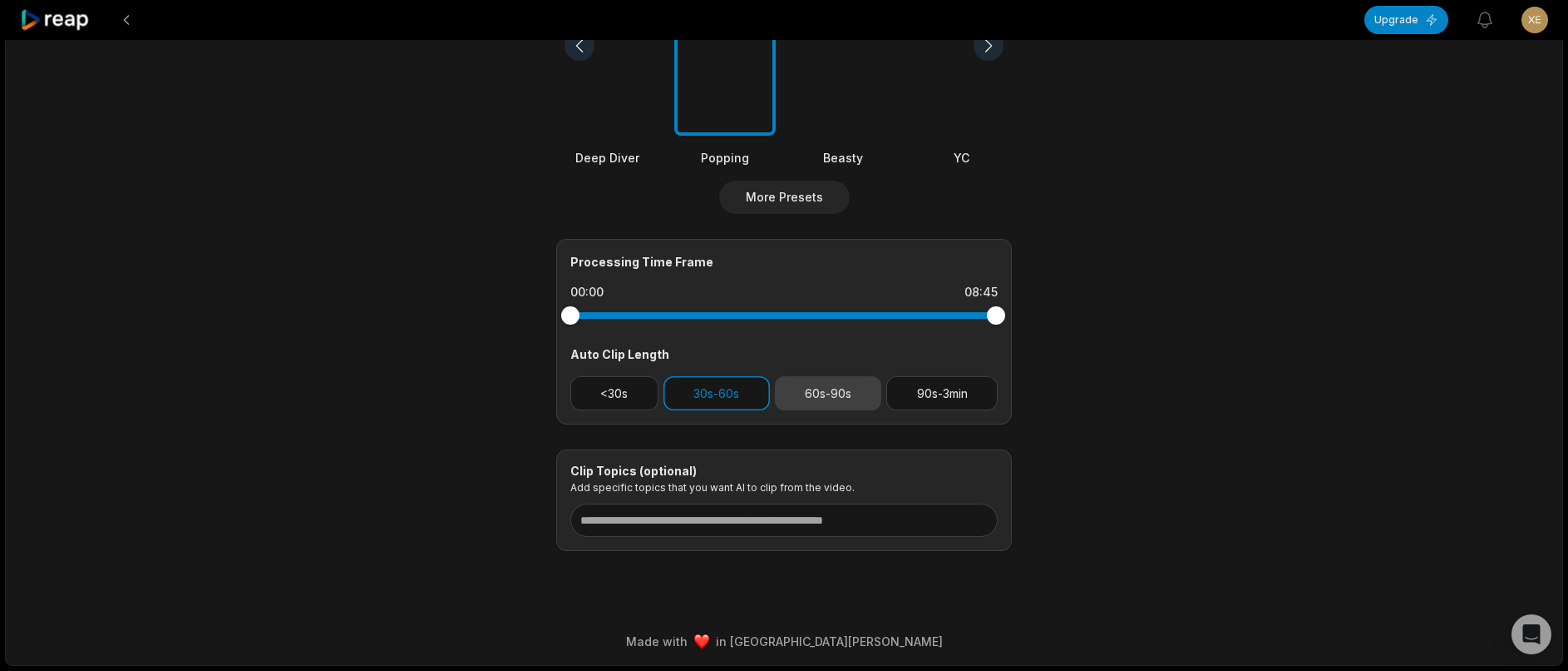
click at [836, 376] on button "60s-90s" at bounding box center [829, 393] width 107 height 34
click at [965, 399] on button "90s-3min" at bounding box center [942, 393] width 112 height 34
click at [828, 385] on button "60s-90s" at bounding box center [829, 393] width 107 height 34
click at [703, 391] on button "30s-60s" at bounding box center [717, 393] width 107 height 34
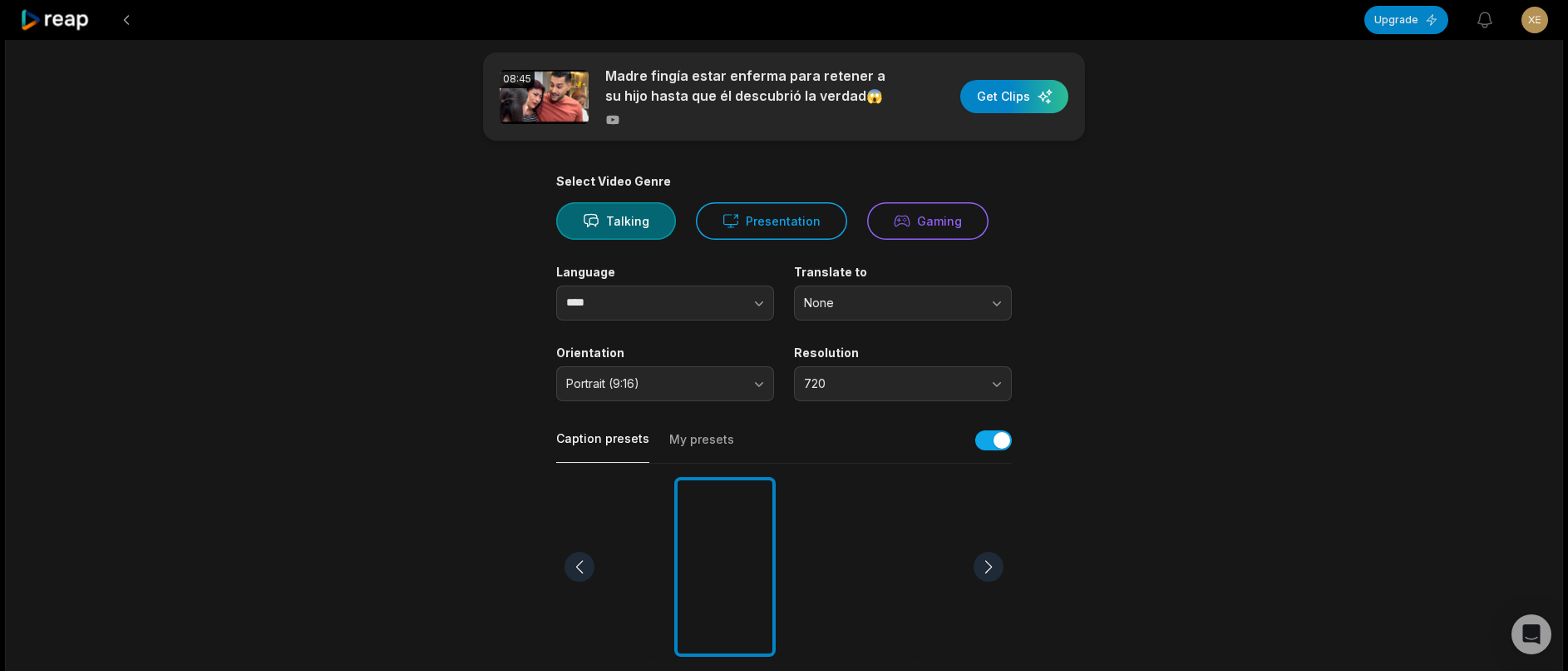
scroll to position [0, 0]
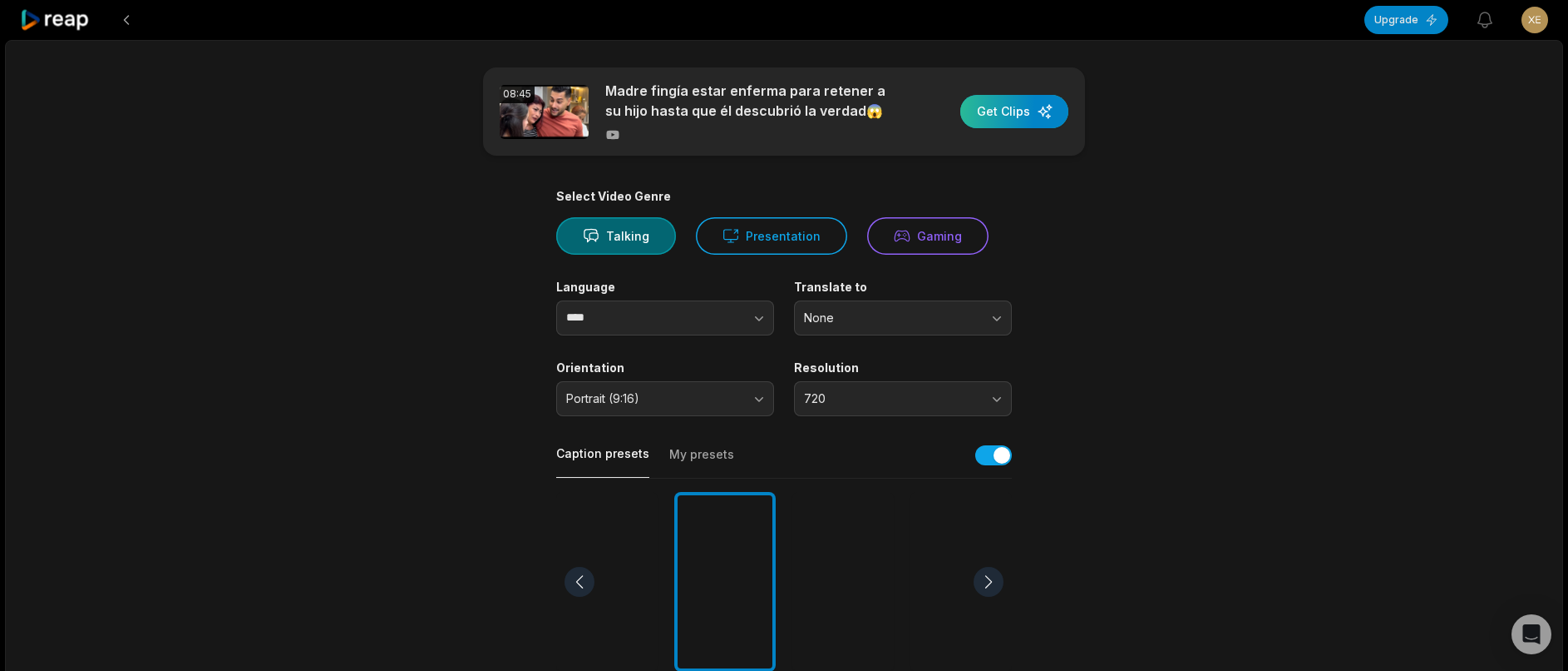
click at [993, 110] on div "button" at bounding box center [1014, 111] width 108 height 34
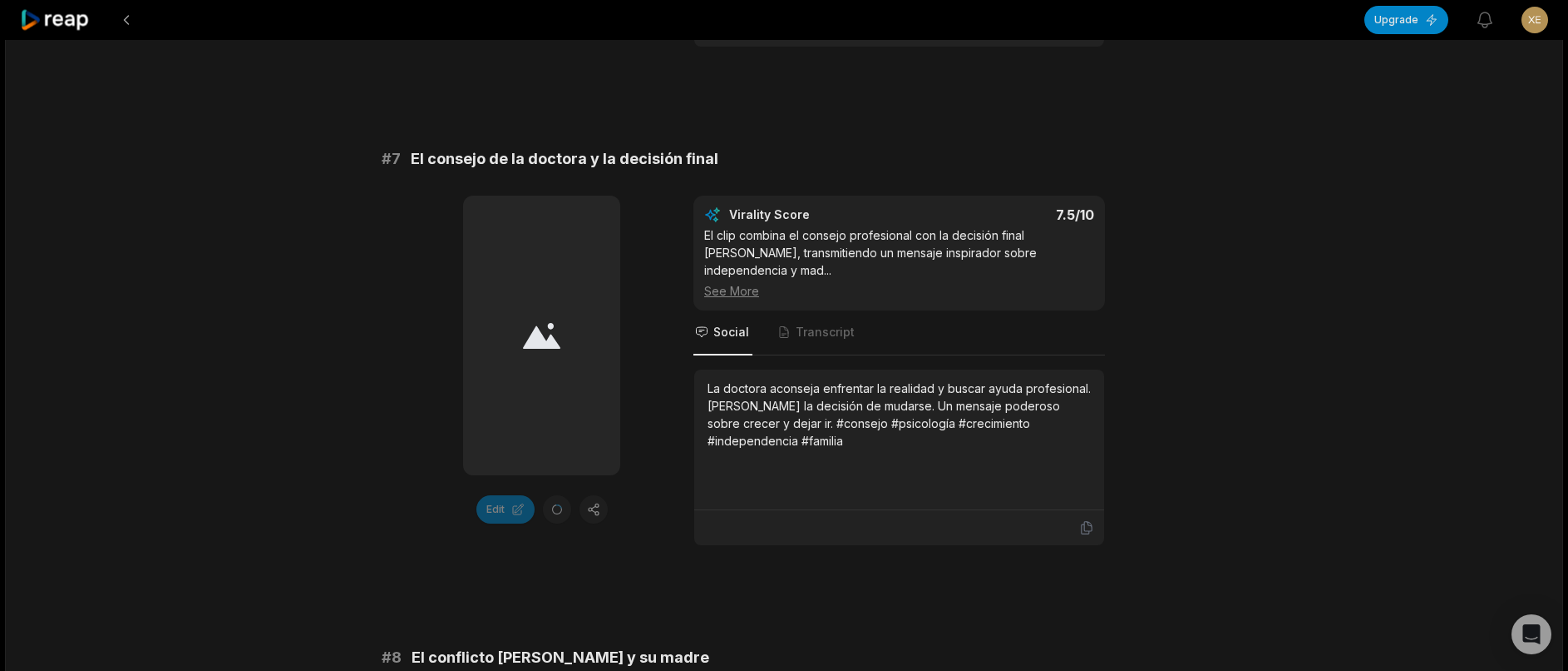
scroll to position [3580, 0]
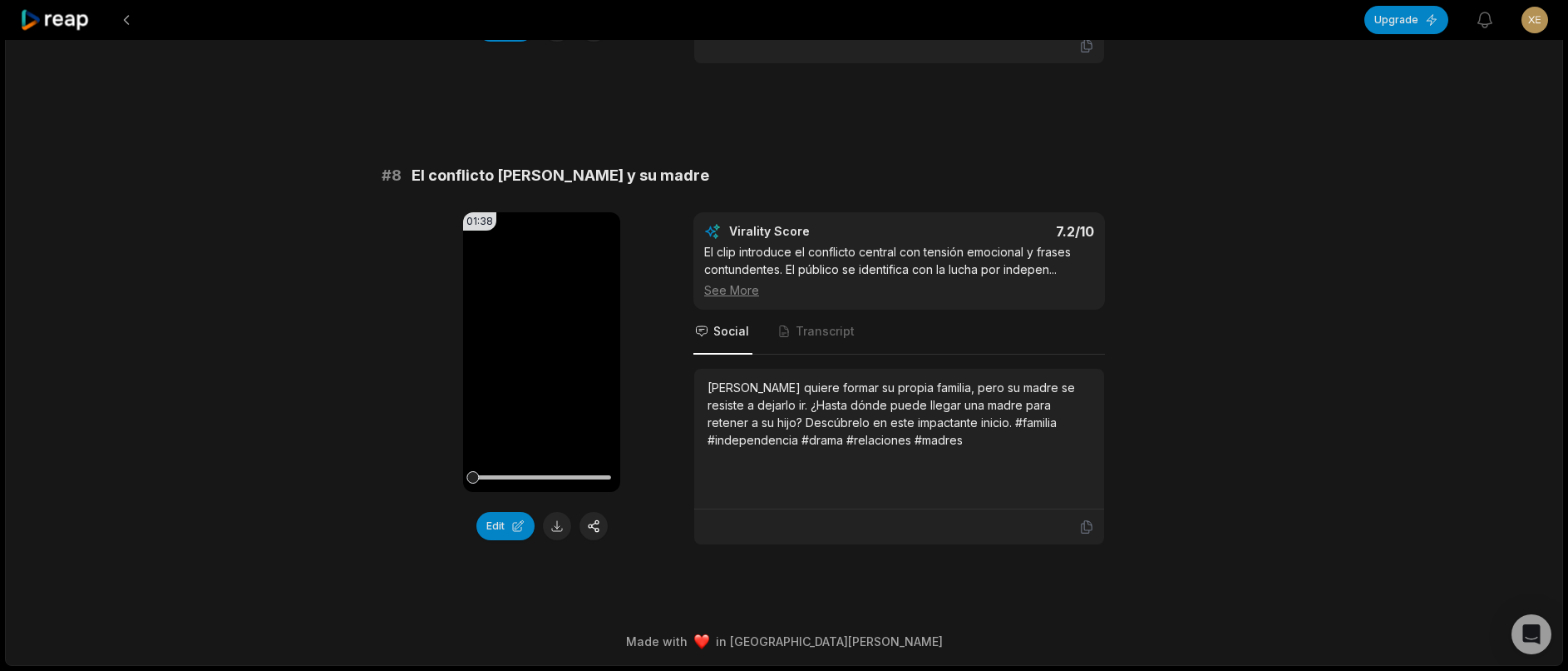
scroll to position [3444, 0]
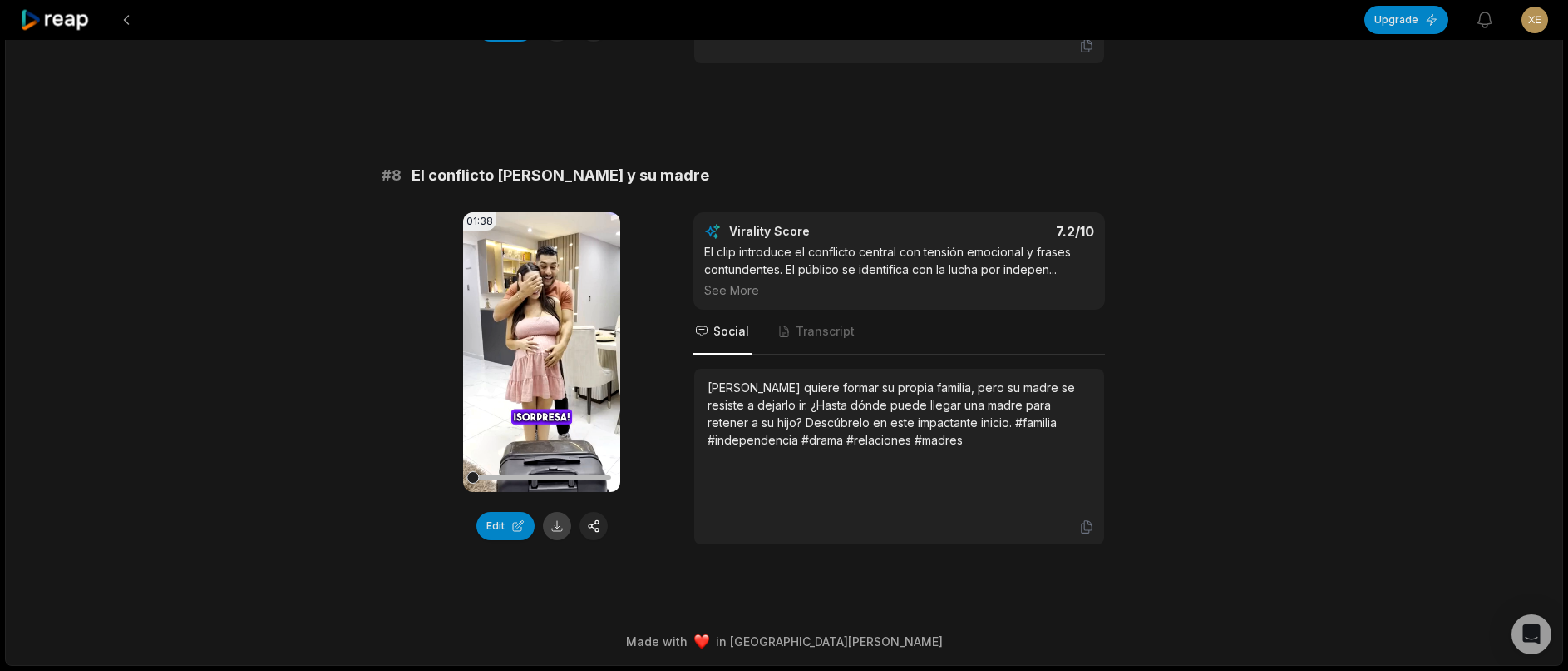
click at [567, 522] on button at bounding box center [557, 526] width 28 height 28
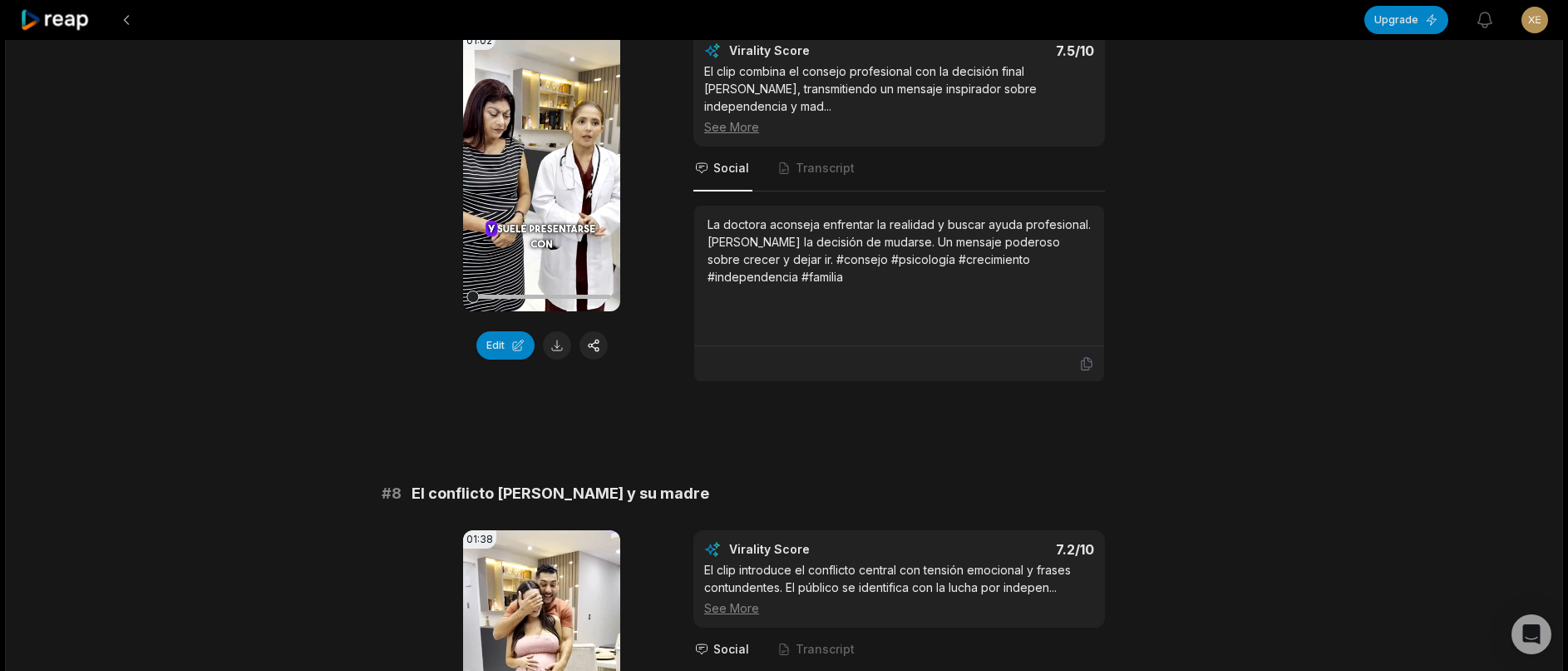
scroll to position [3111, 0]
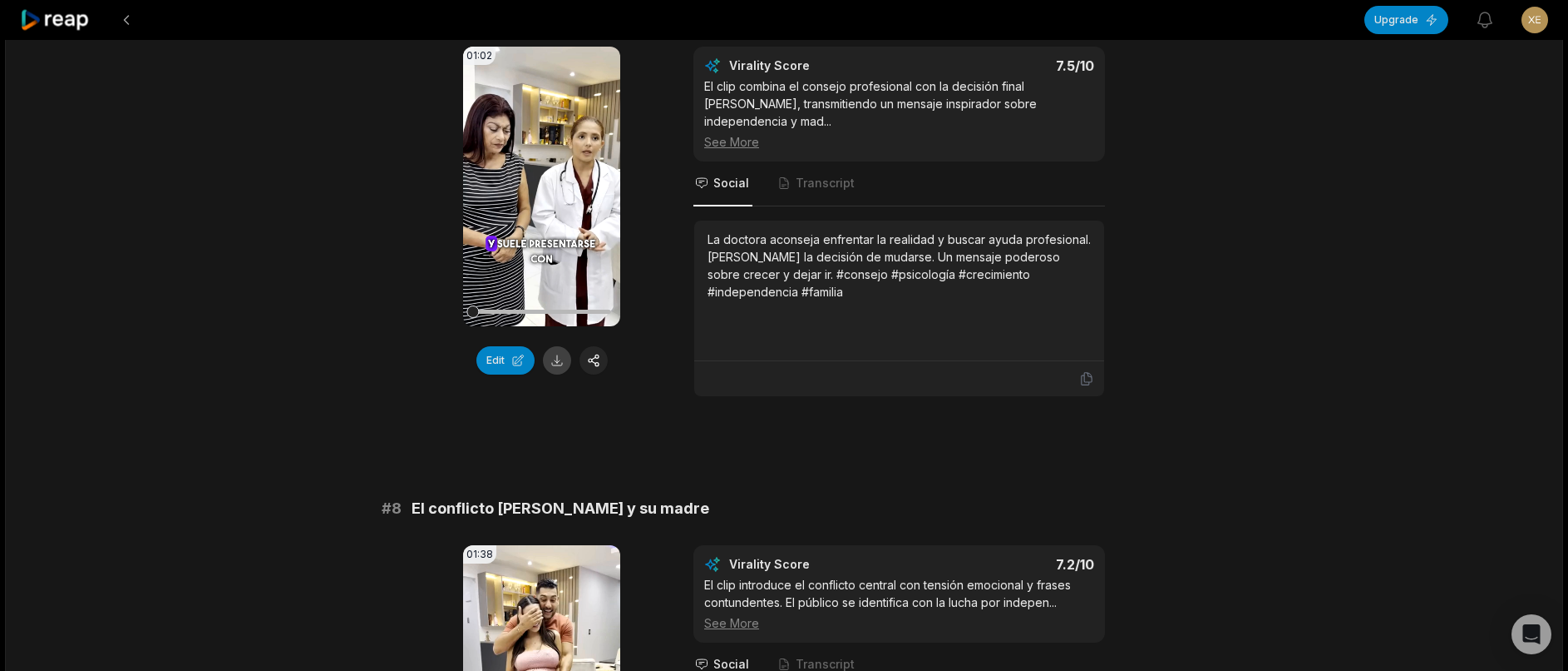
click at [564, 372] on button at bounding box center [557, 360] width 28 height 28
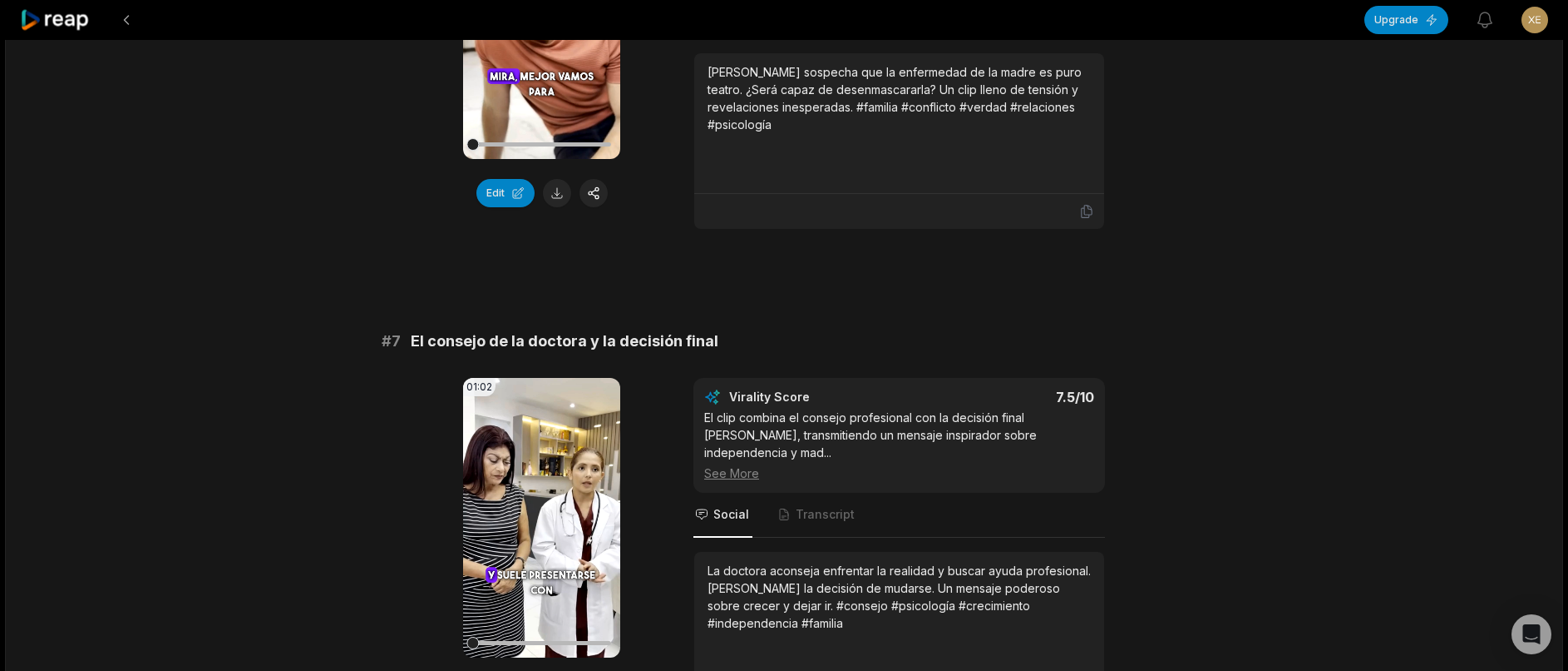
scroll to position [2778, 0]
click at [562, 209] on button at bounding box center [557, 194] width 28 height 28
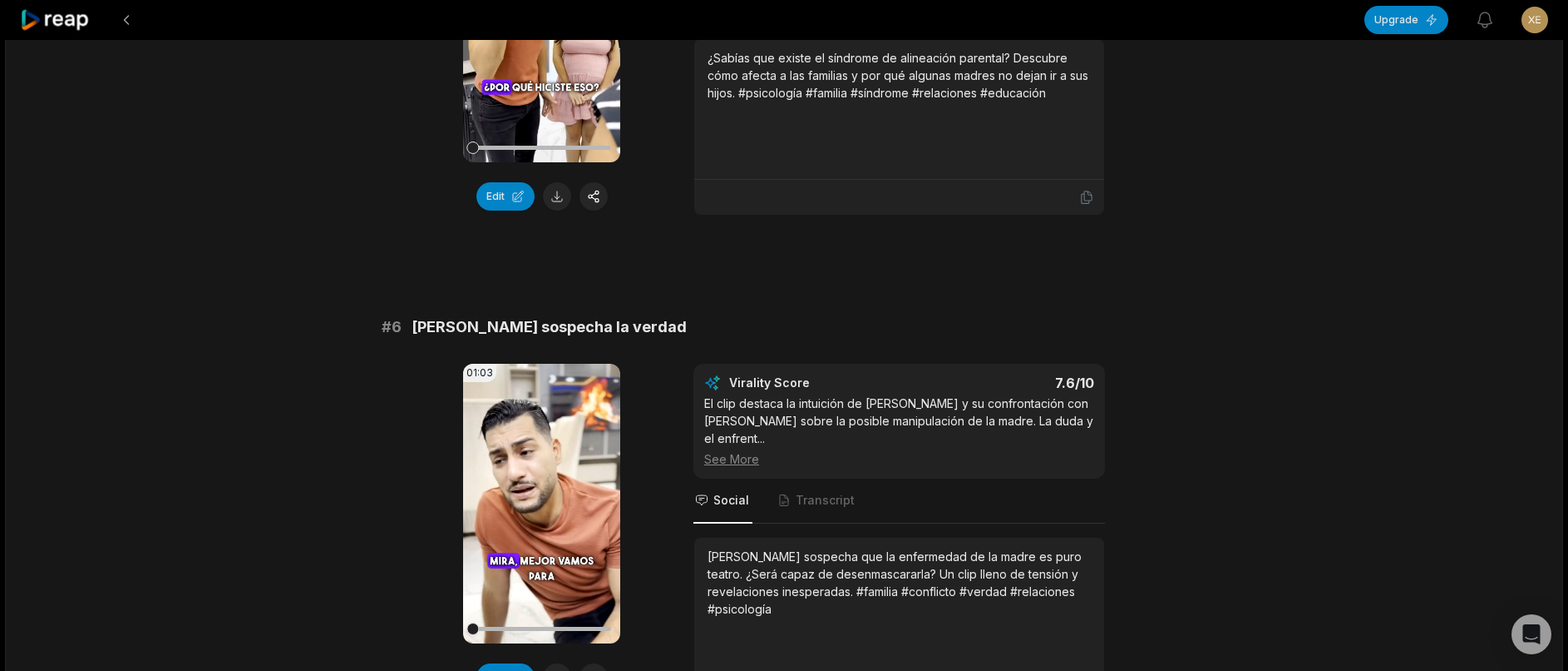
scroll to position [2278, 0]
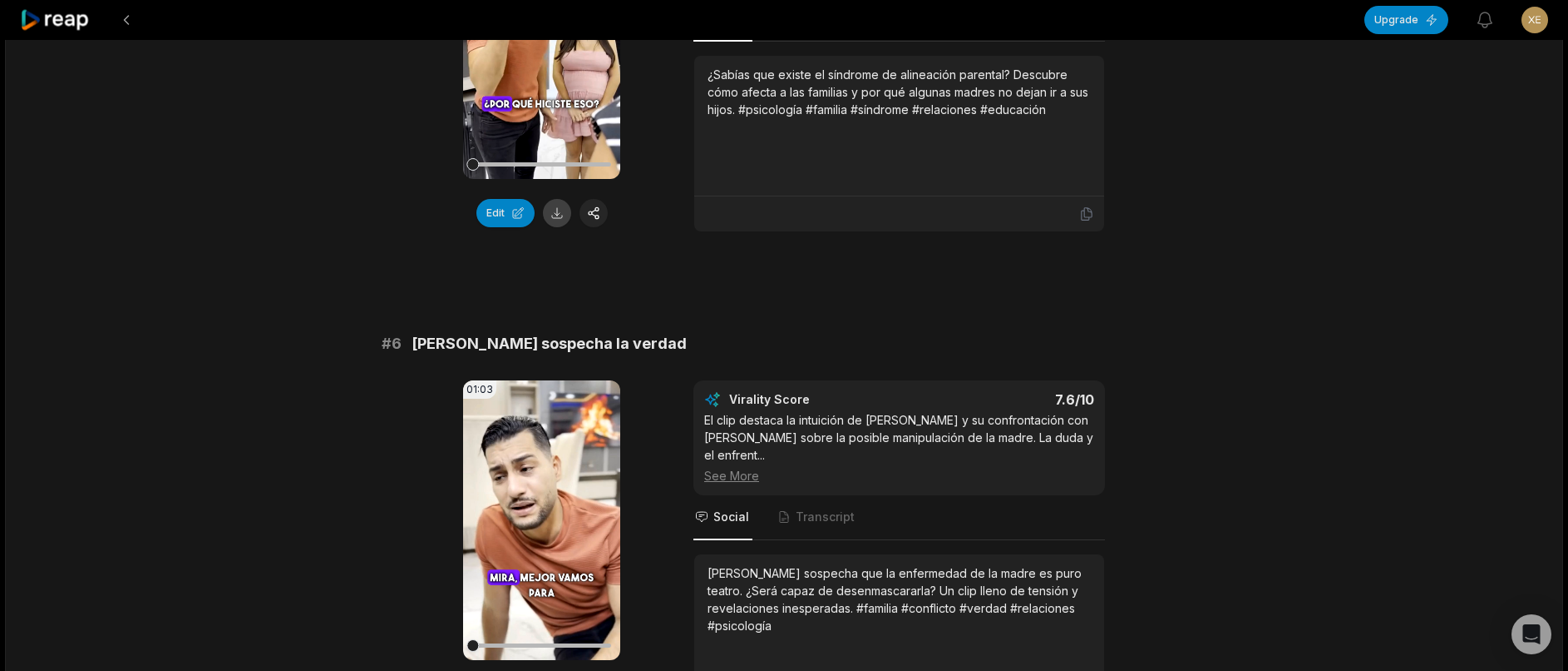
click at [564, 227] on button at bounding box center [557, 212] width 28 height 28
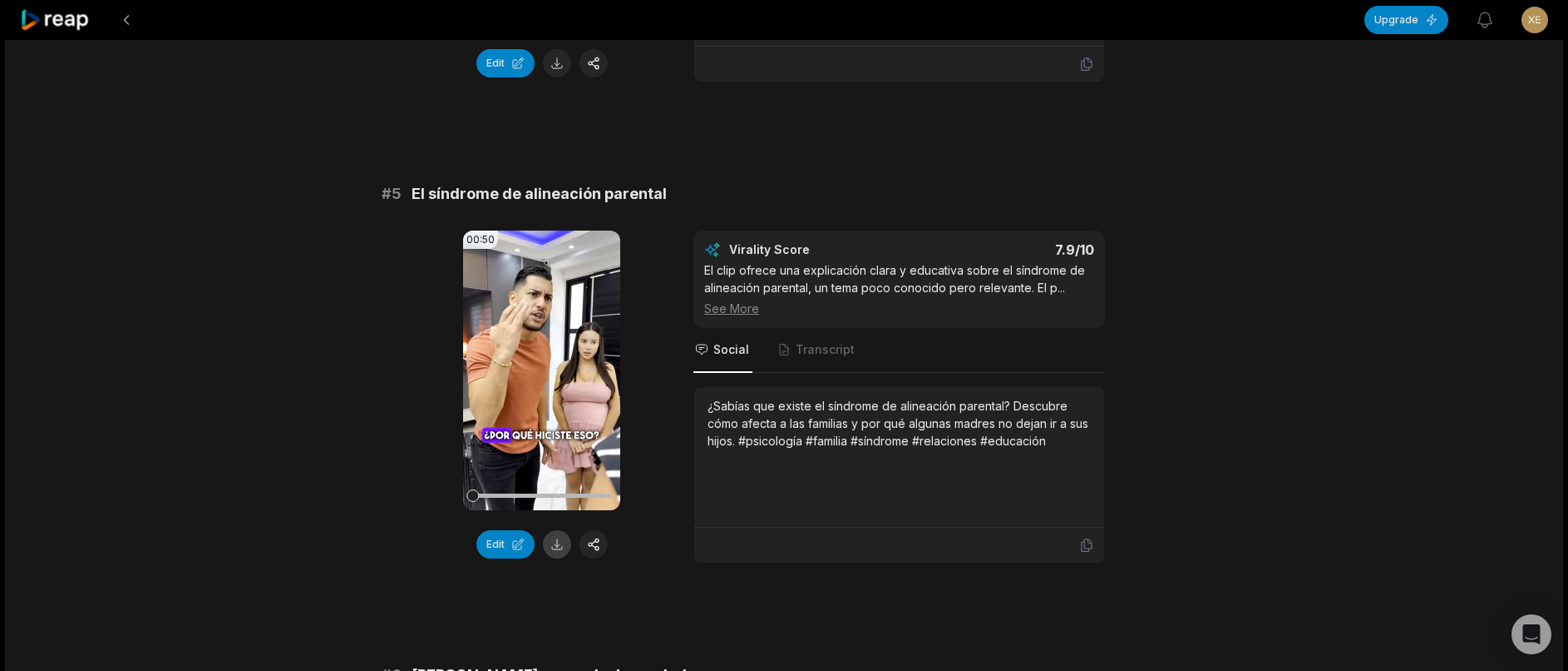
scroll to position [1946, 0]
click at [564, 78] on button at bounding box center [557, 65] width 28 height 28
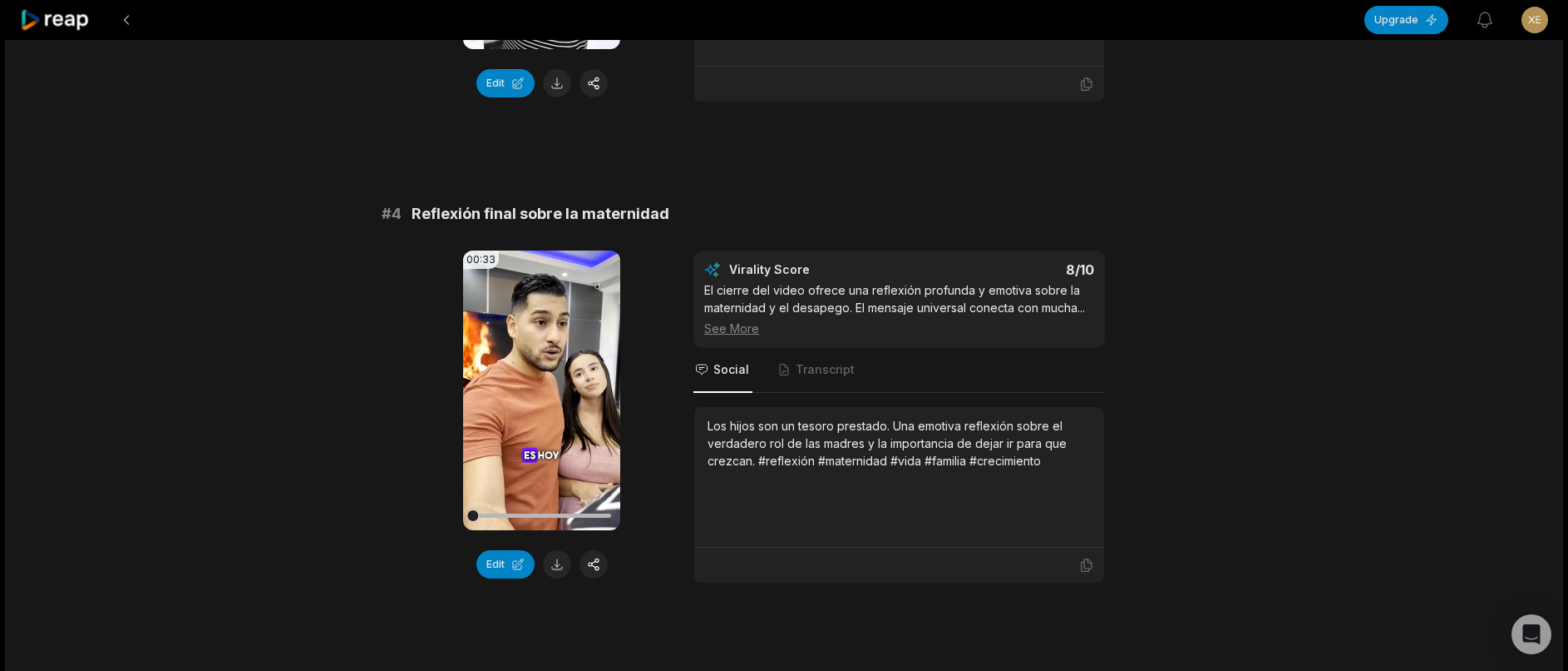
scroll to position [1280, 0]
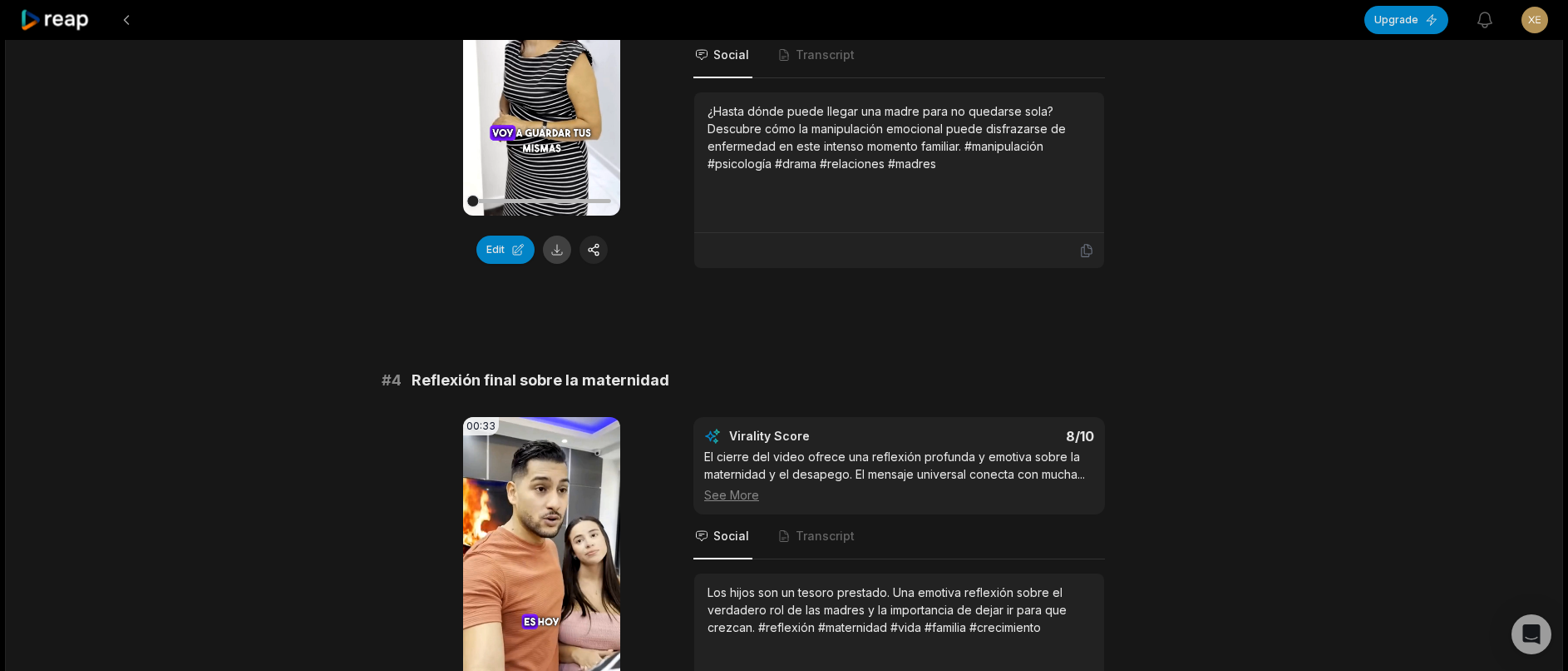
click at [569, 264] on button at bounding box center [557, 249] width 28 height 28
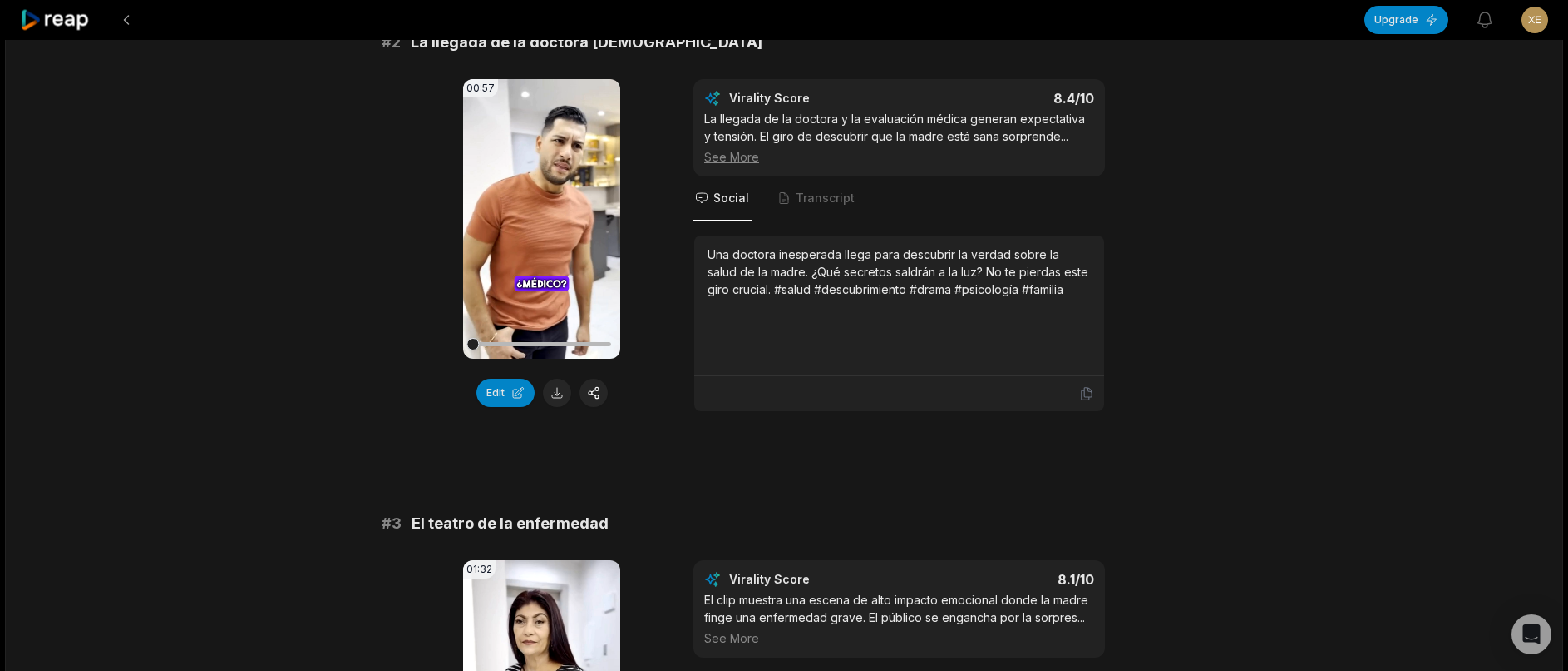
scroll to position [614, 0]
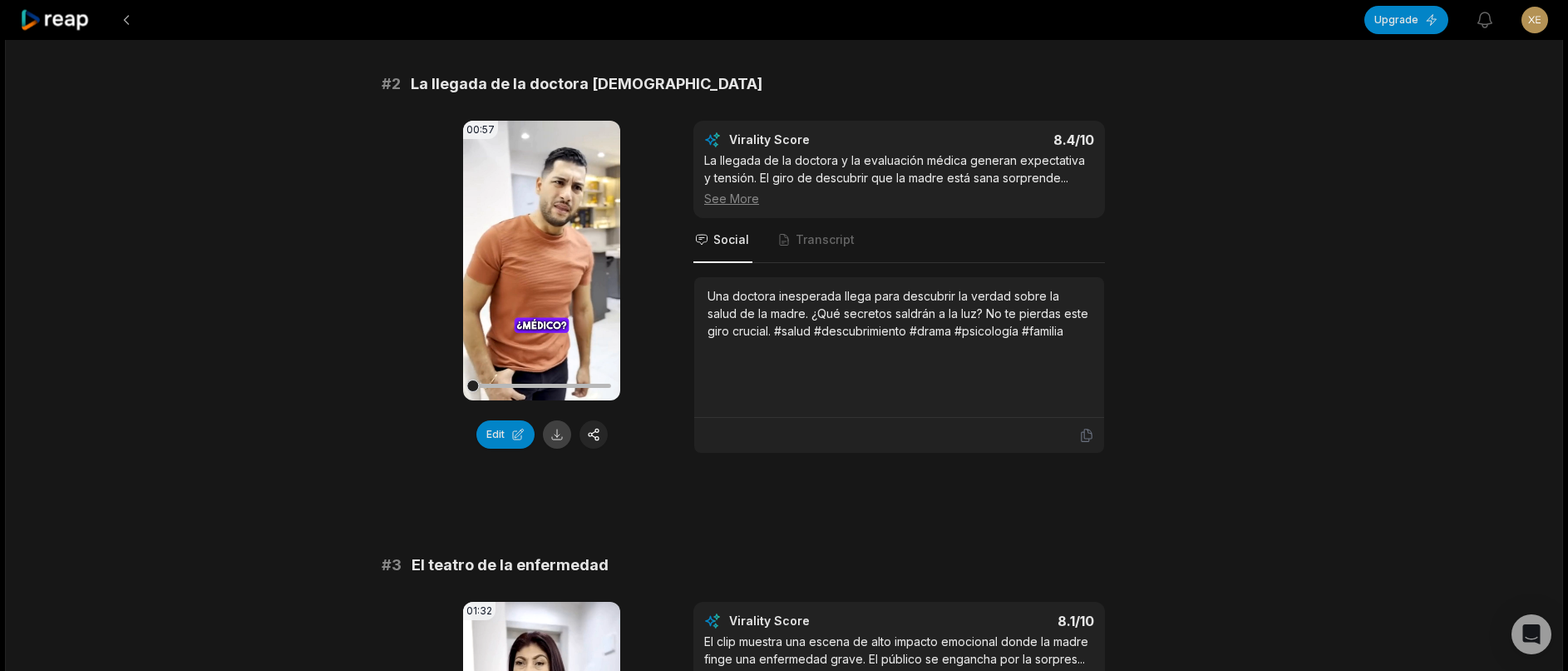
click at [562, 443] on button at bounding box center [557, 434] width 28 height 28
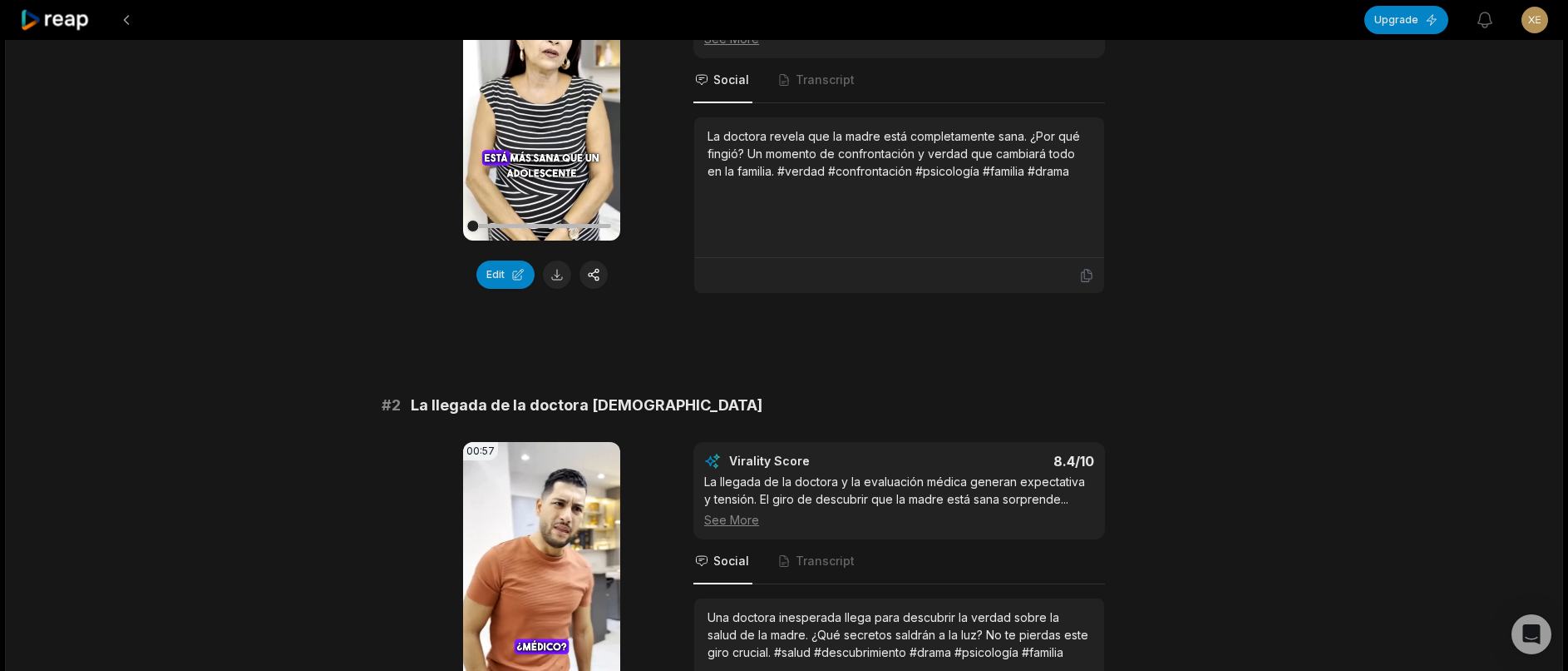
scroll to position [114, 0]
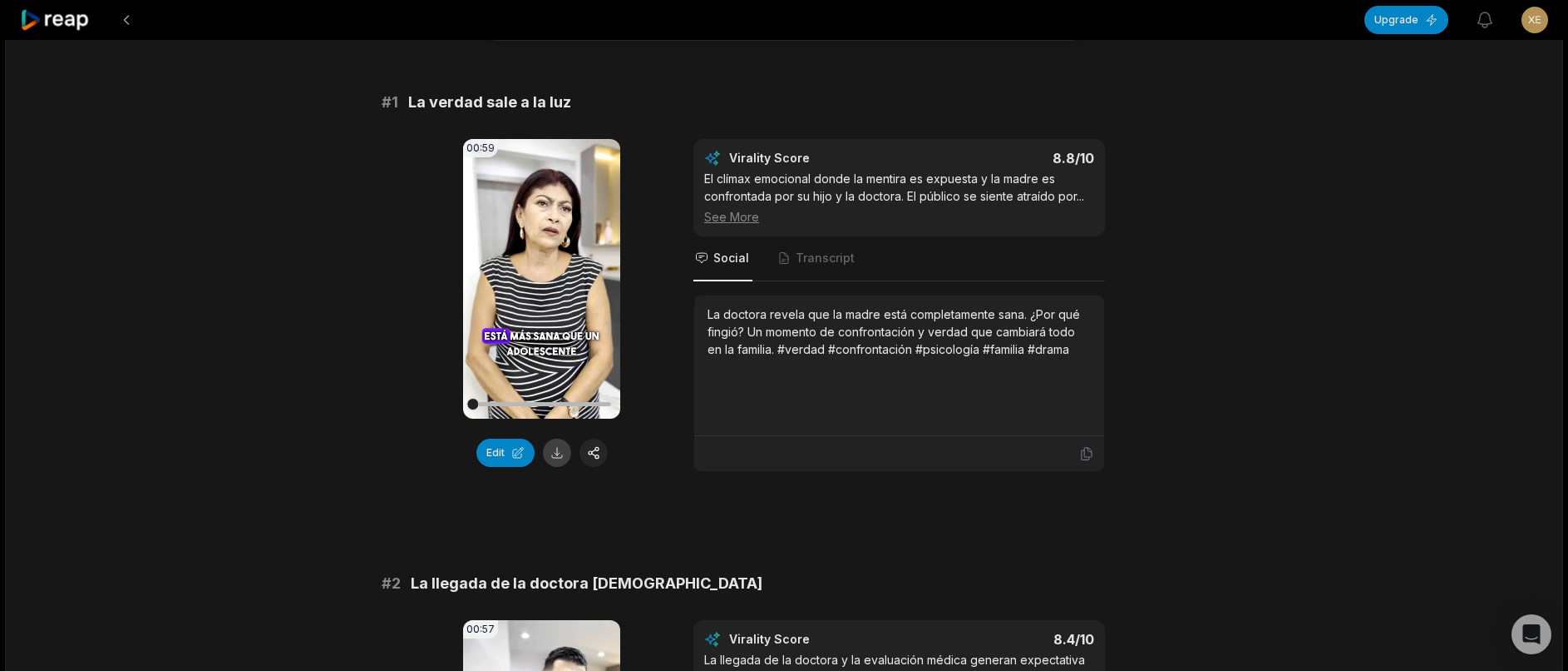
click at [564, 446] on button at bounding box center [557, 452] width 28 height 28
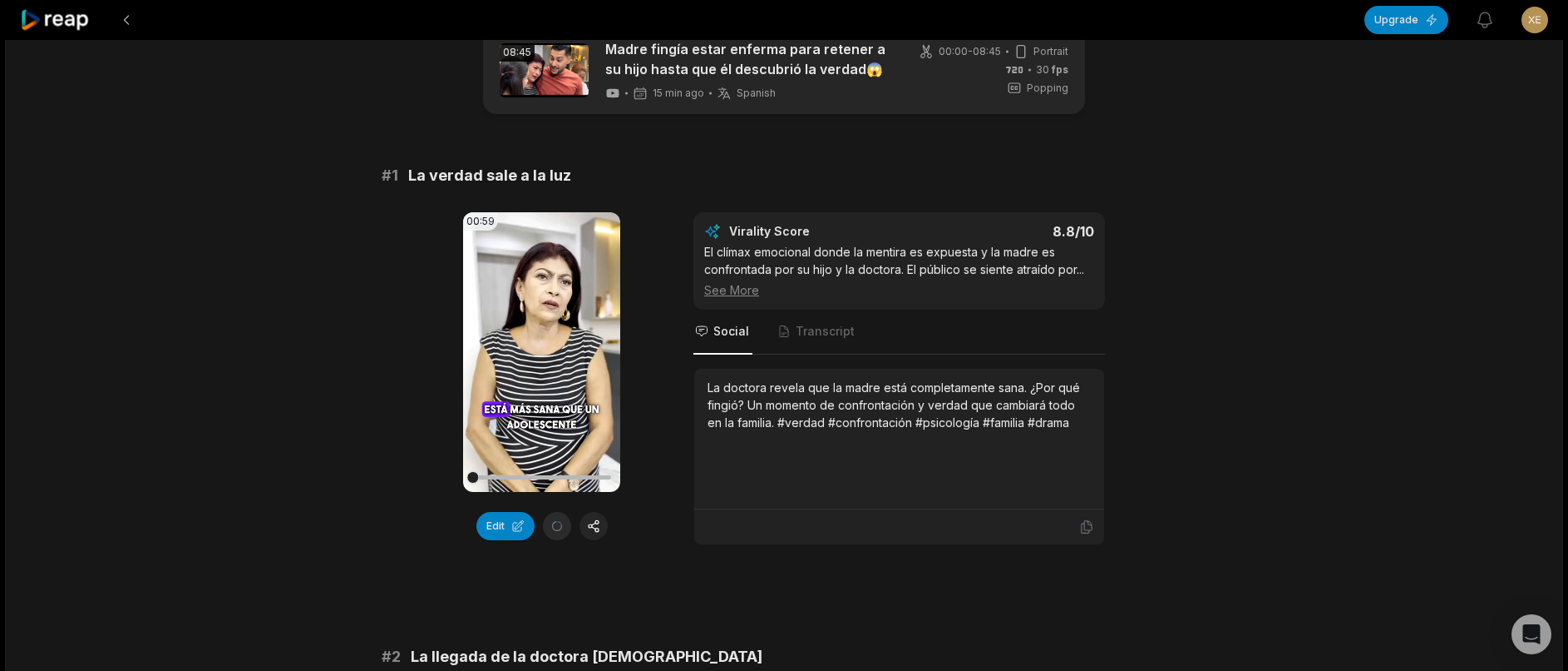
scroll to position [0, 0]
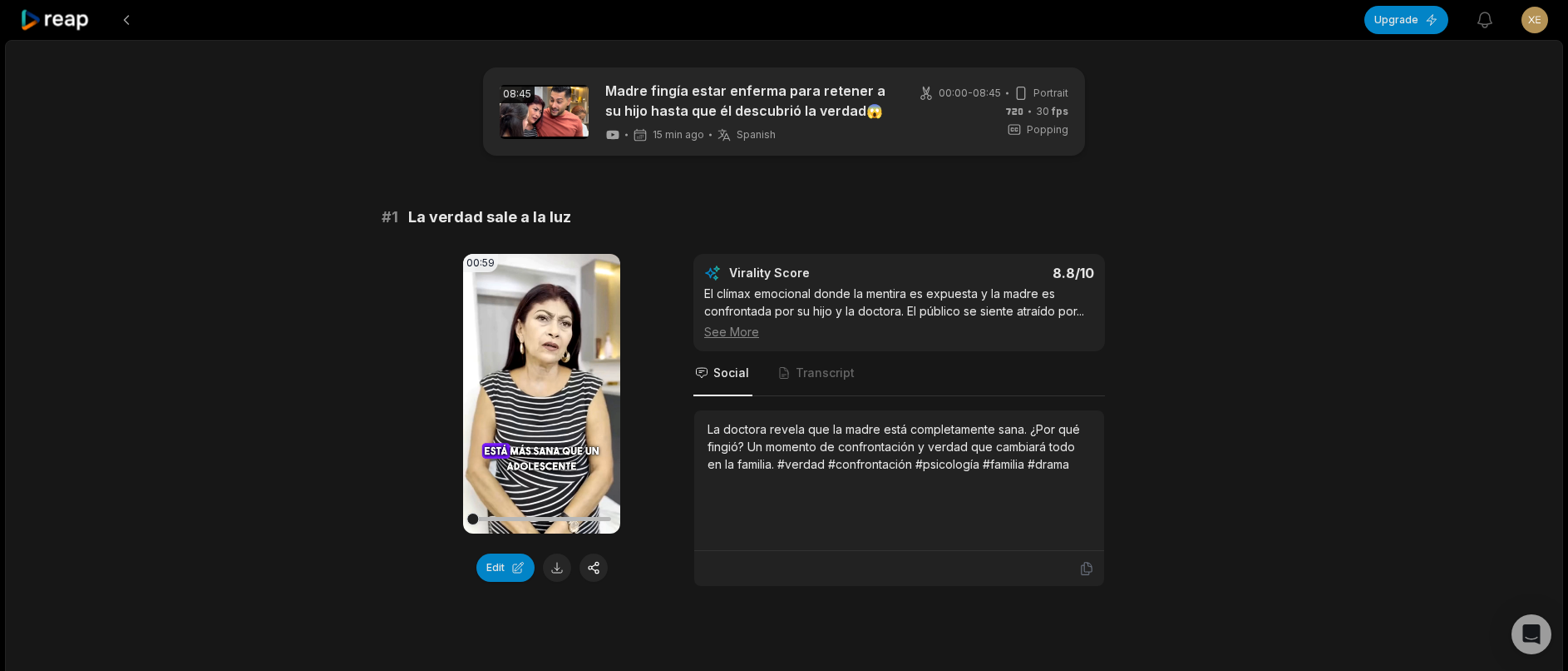
click at [70, 18] on icon at bounding box center [55, 21] width 70 height 22
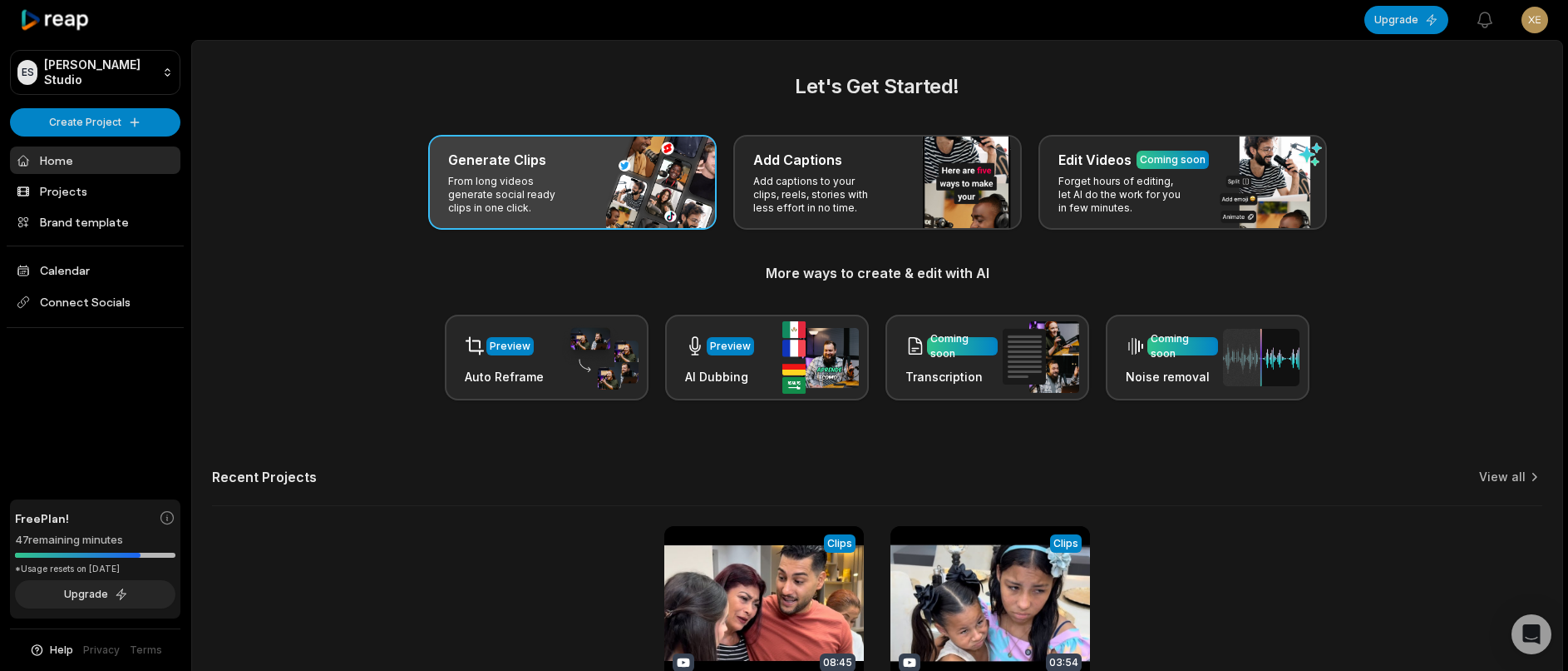
click at [450, 169] on h3 "Generate Clips" at bounding box center [497, 159] width 98 height 20
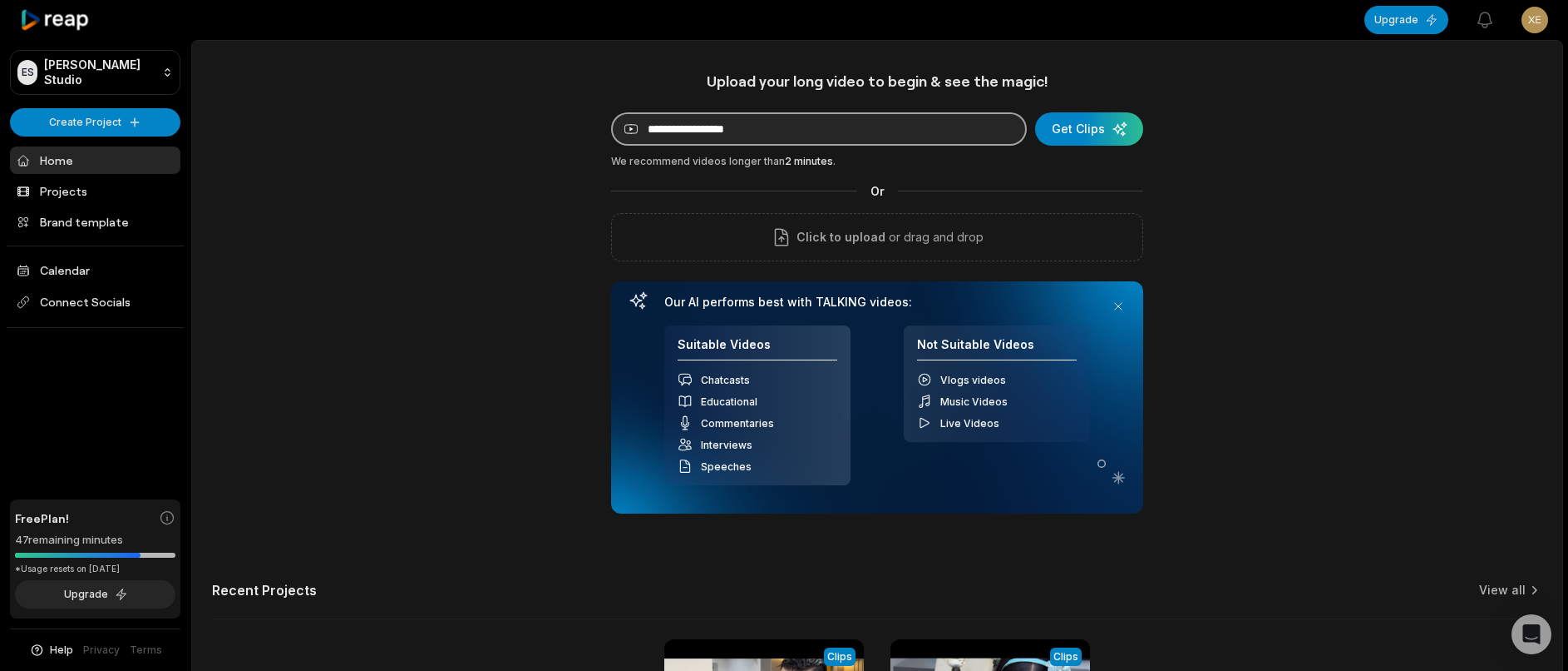
click at [893, 123] on input at bounding box center [819, 129] width 416 height 34
paste input "**********"
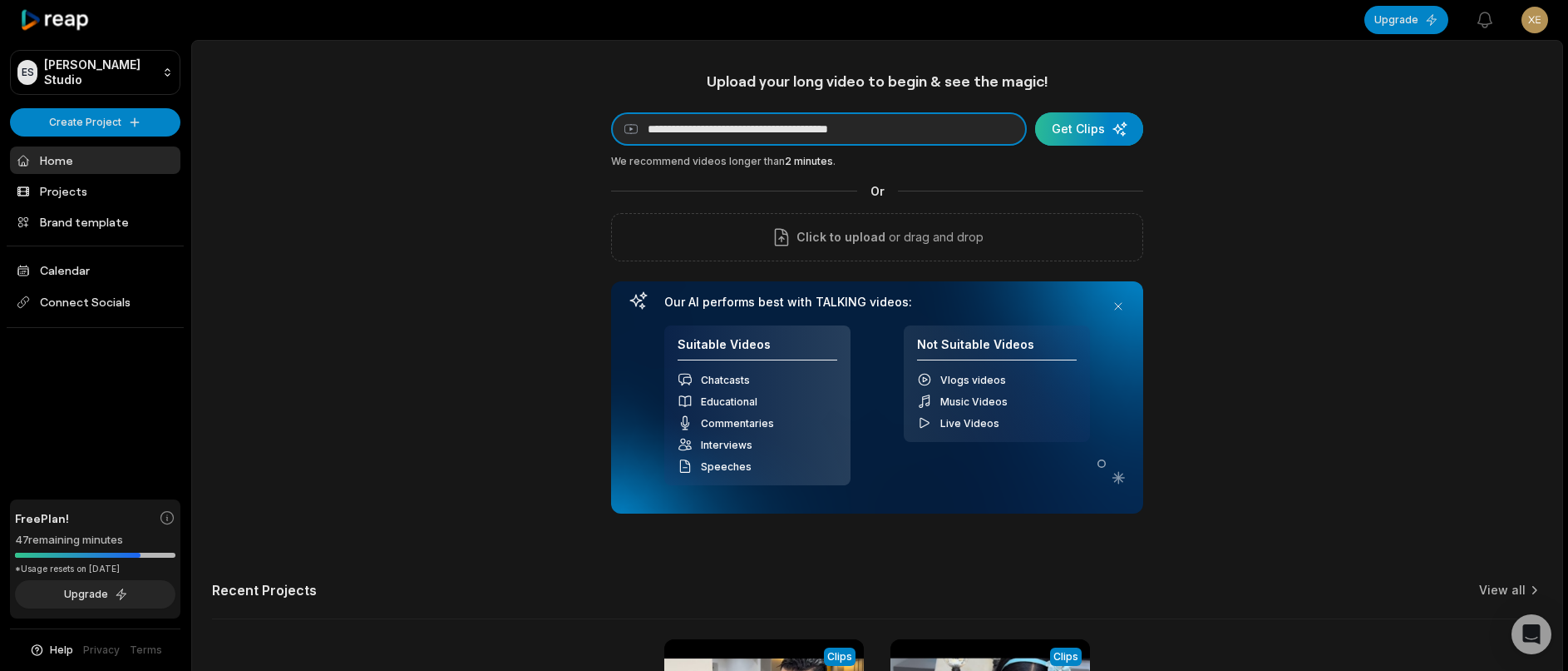
type input "**********"
click at [1055, 130] on div "submit" at bounding box center [1089, 129] width 108 height 34
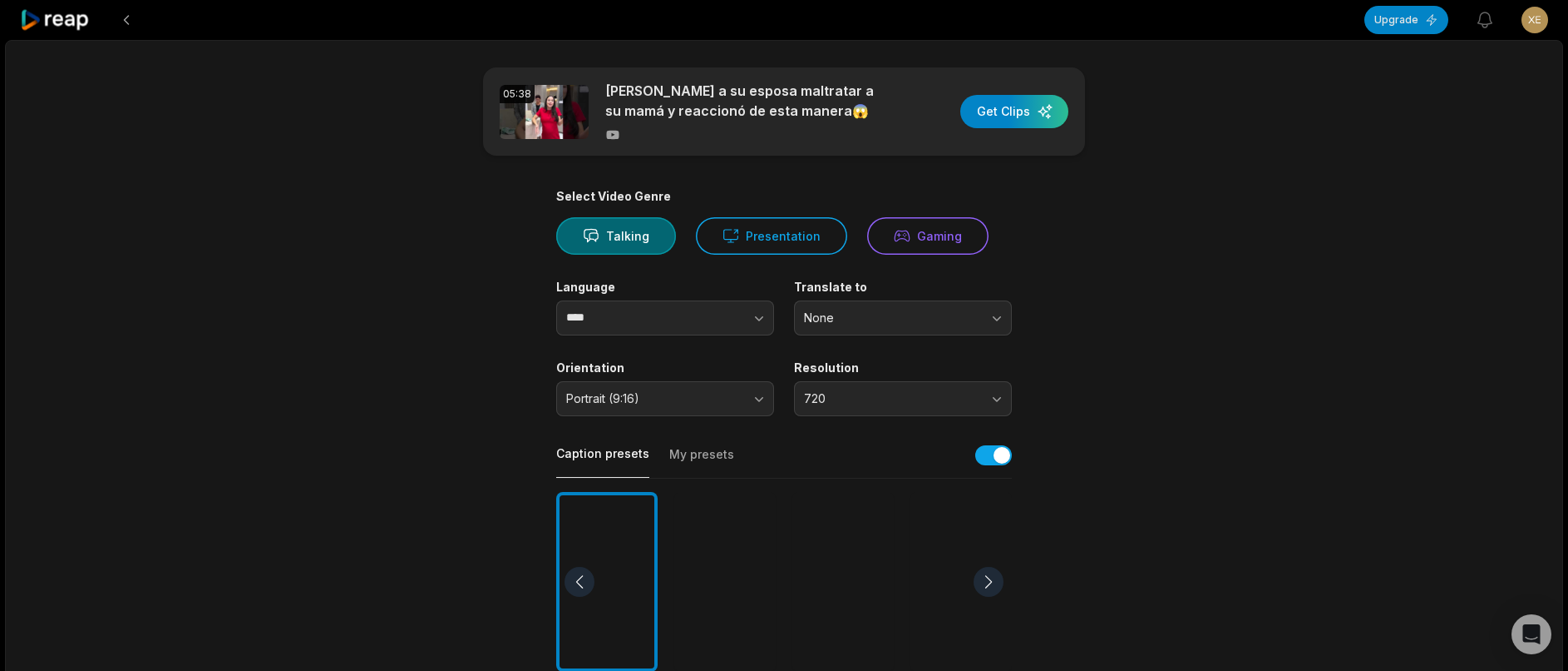
click at [699, 547] on div at bounding box center [725, 582] width 101 height 181
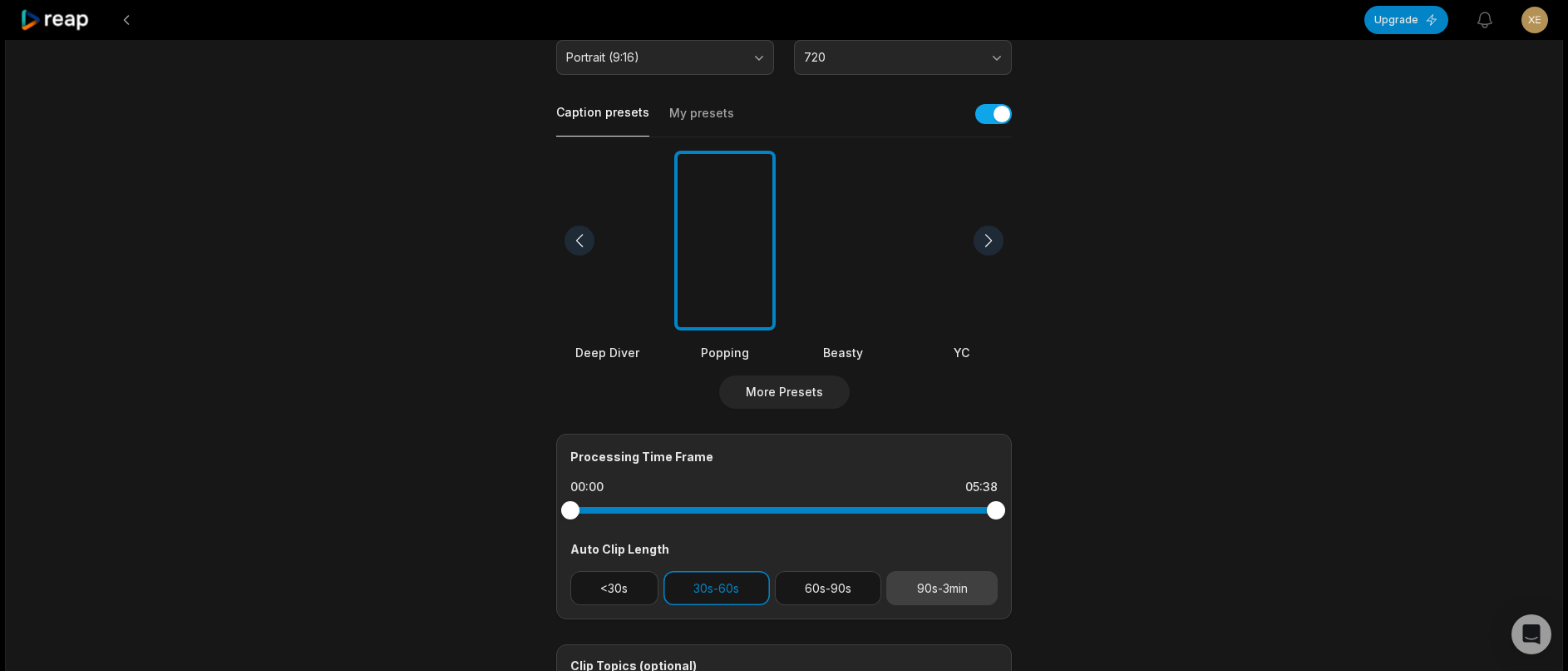
scroll to position [543, 0]
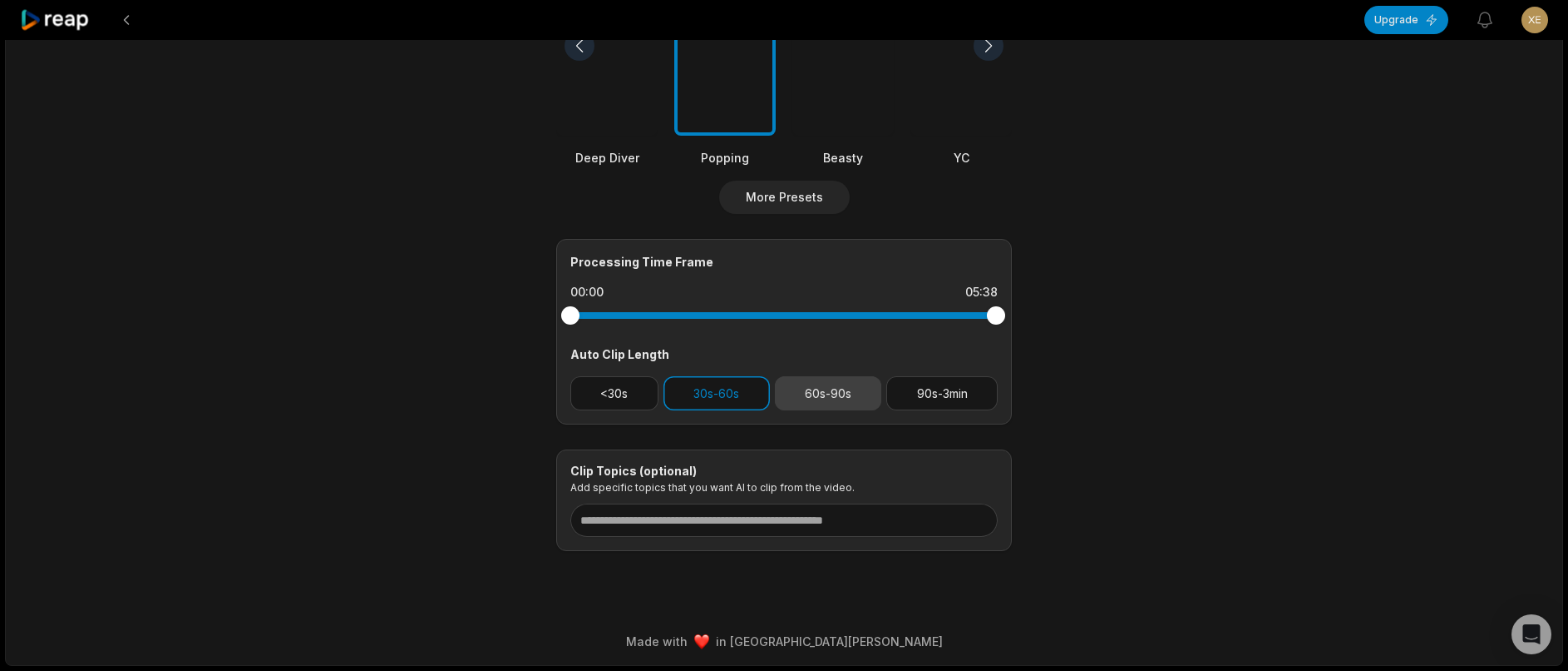
click at [828, 399] on button "60s-90s" at bounding box center [829, 393] width 107 height 34
click at [701, 397] on button "30s-60s" at bounding box center [717, 393] width 107 height 34
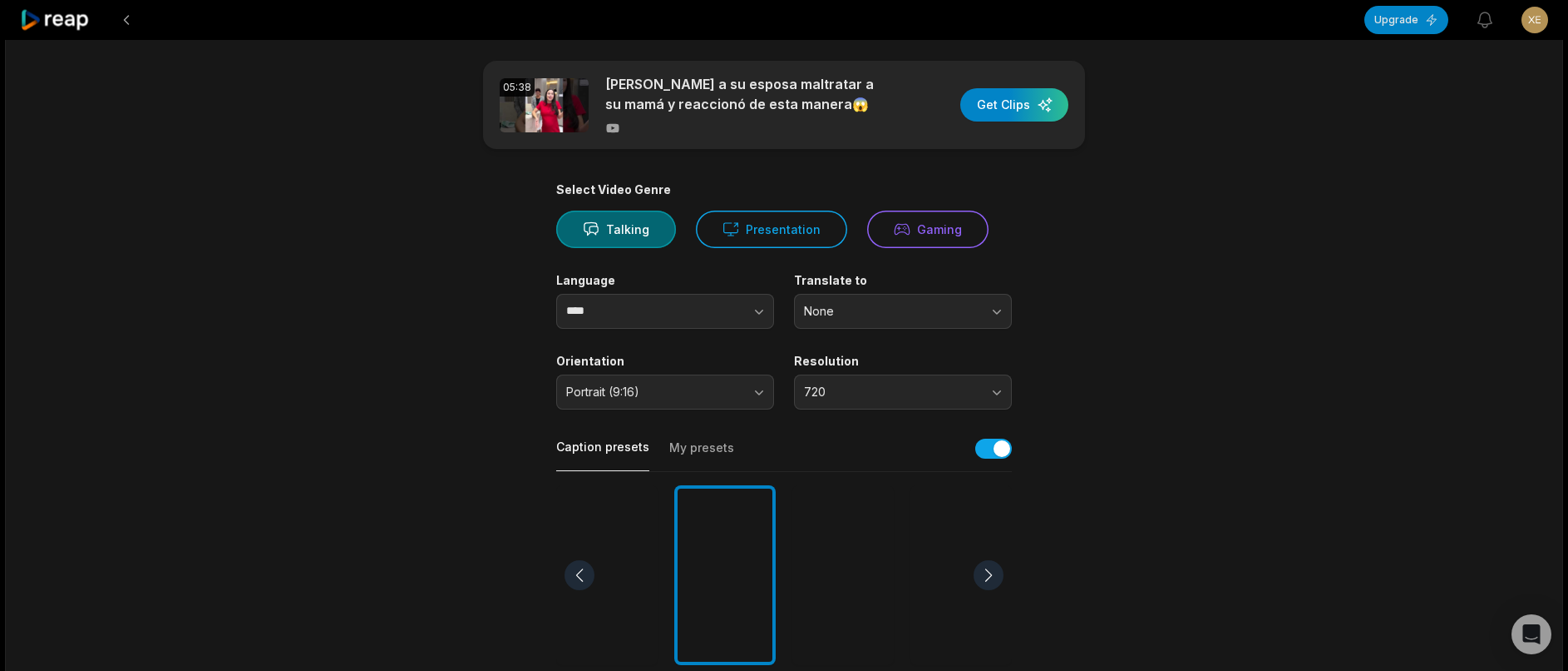
scroll to position [0, 0]
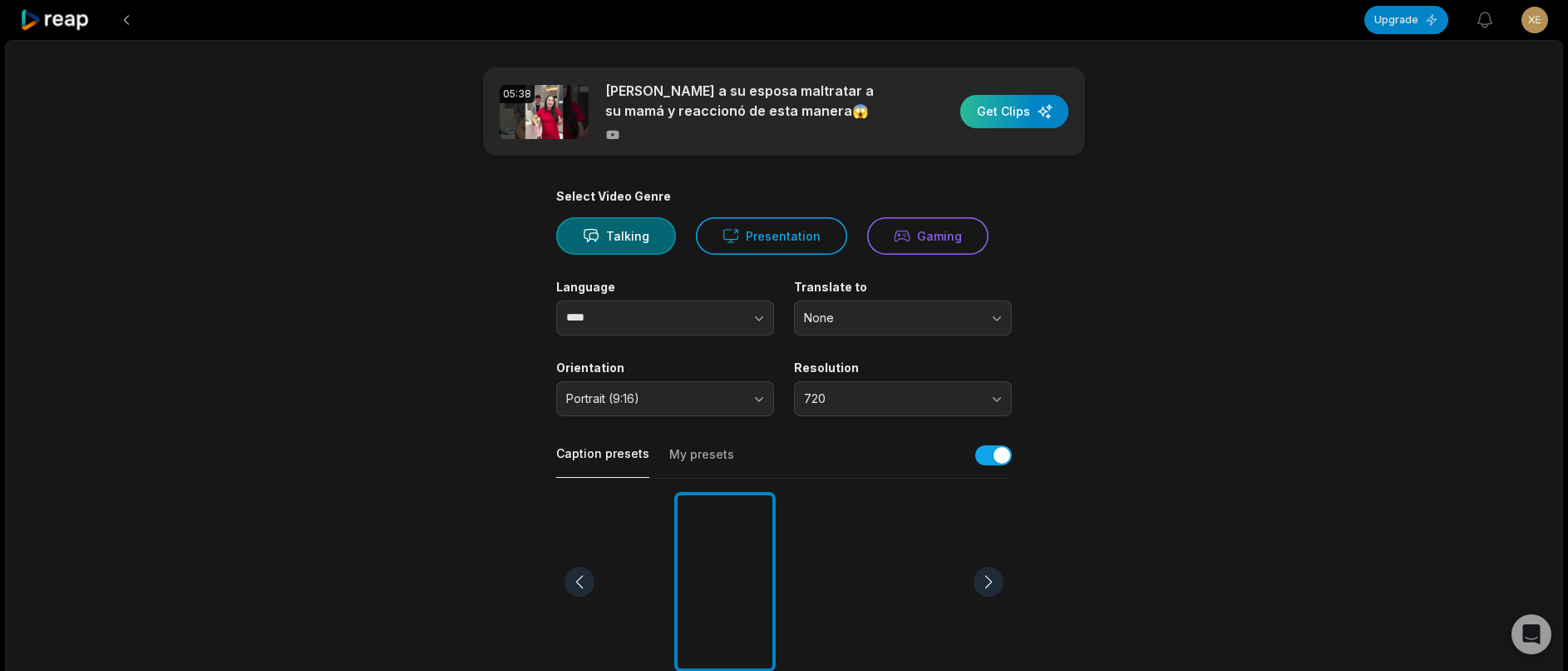
click at [1014, 103] on div "button" at bounding box center [1014, 111] width 108 height 34
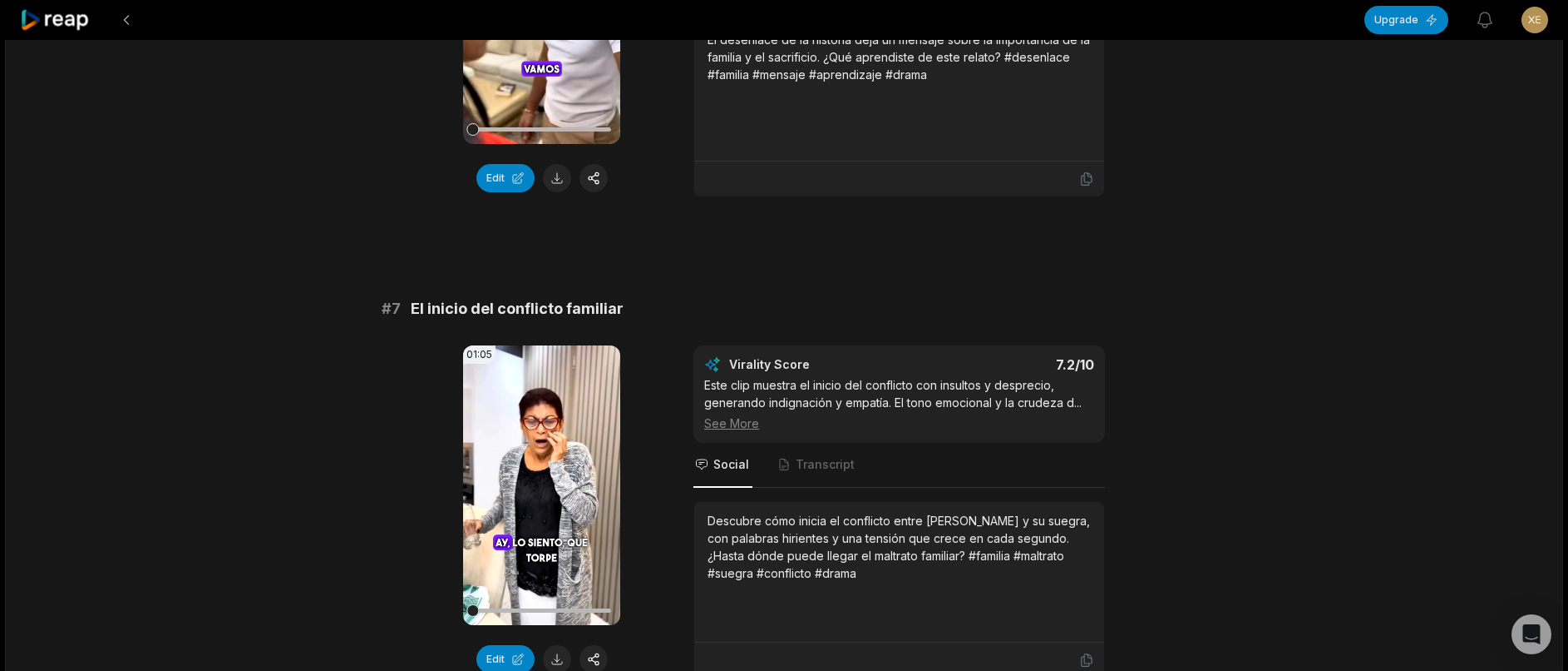
scroll to position [3964, 0]
